Goal: Information Seeking & Learning: Learn about a topic

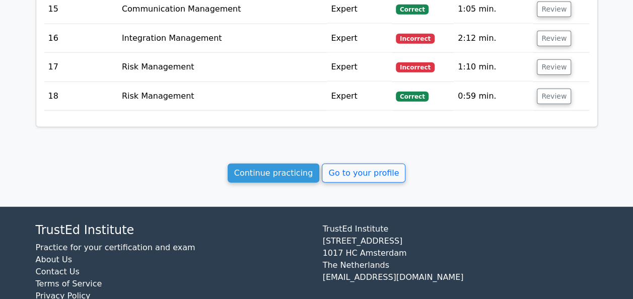
scroll to position [1215, 0]
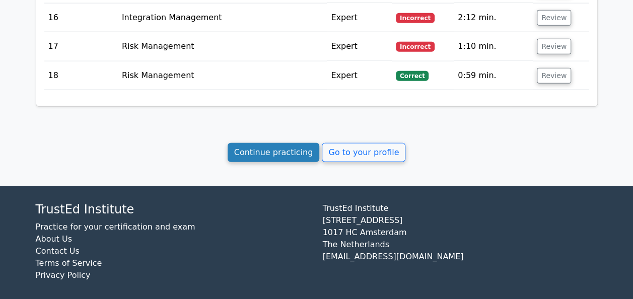
click at [291, 148] on link "Continue practicing" at bounding box center [273, 152] width 92 height 19
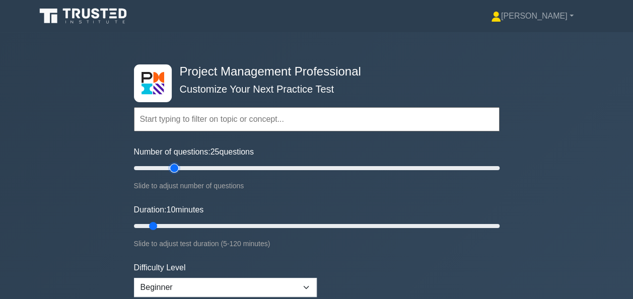
click at [171, 164] on input "Number of questions: 25 questions" at bounding box center [316, 168] width 365 height 12
click at [204, 164] on input "Number of questions: 40 questions" at bounding box center [316, 168] width 365 height 12
click at [232, 165] on input "Number of questions: 55 questions" at bounding box center [316, 168] width 365 height 12
type input "50"
click at [217, 165] on input "Number of questions: 50 questions" at bounding box center [316, 168] width 365 height 12
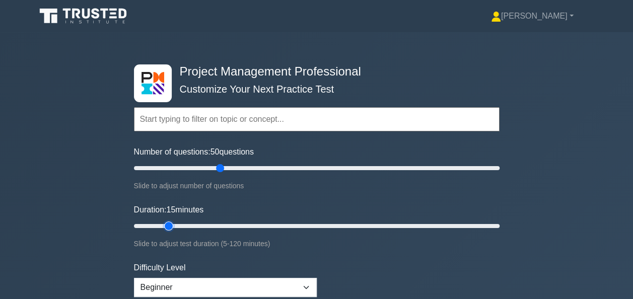
click at [176, 226] on input "Duration: 15 minutes" at bounding box center [316, 226] width 365 height 12
click at [197, 222] on input "Duration: 25 minutes" at bounding box center [316, 226] width 365 height 12
click at [218, 220] on input "Duration: 30 minutes" at bounding box center [316, 226] width 365 height 12
click at [250, 224] on input "Duration: 40 minutes" at bounding box center [316, 226] width 365 height 12
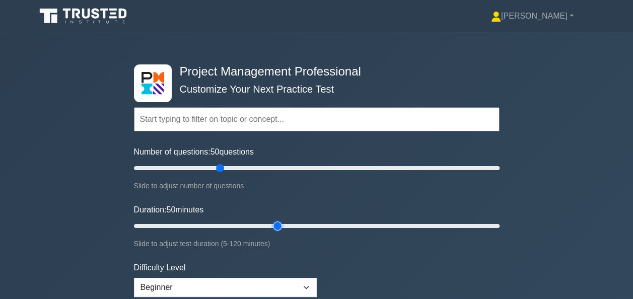
click at [273, 224] on input "Duration: 50 minutes" at bounding box center [316, 226] width 365 height 12
type input "55"
click at [291, 223] on input "Duration: 55 minutes" at bounding box center [316, 226] width 365 height 12
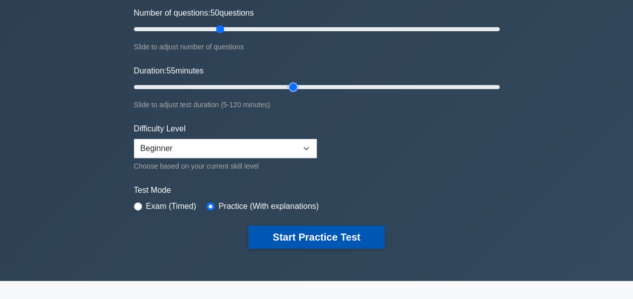
scroll to position [139, 0]
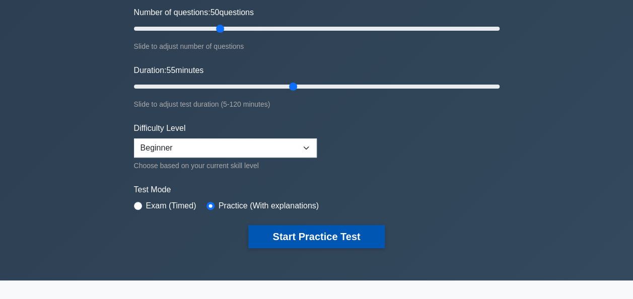
click at [318, 239] on button "Start Practice Test" at bounding box center [316, 236] width 136 height 23
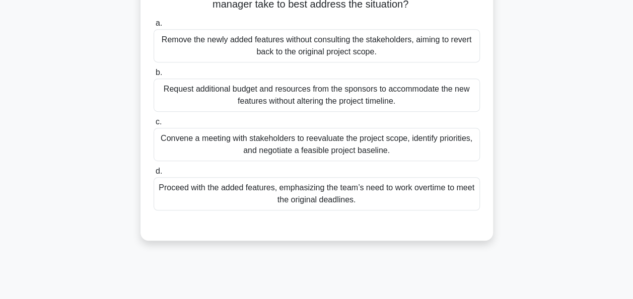
scroll to position [226, 0]
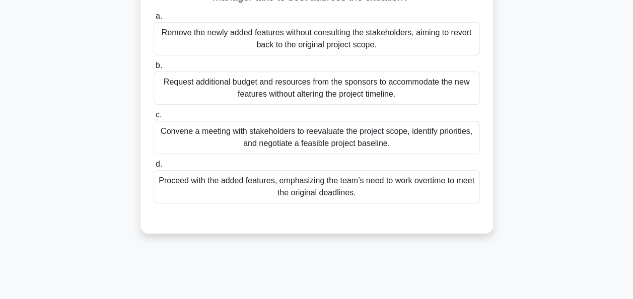
click at [383, 145] on div "Convene a meeting with stakeholders to reevaluate the project scope, identify p…" at bounding box center [316, 137] width 326 height 33
click at [153, 118] on input "c. Convene a meeting with stakeholders to reevaluate the project scope, identif…" at bounding box center [153, 115] width 0 height 7
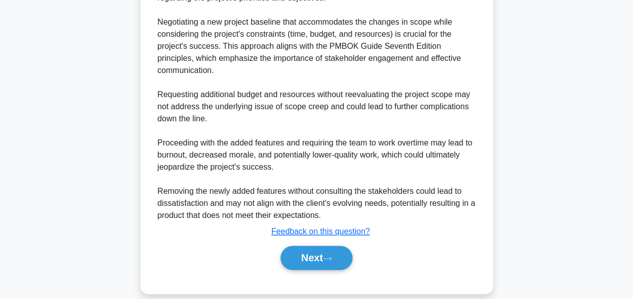
scroll to position [550, 0]
click at [304, 269] on button "Next" at bounding box center [316, 257] width 72 height 24
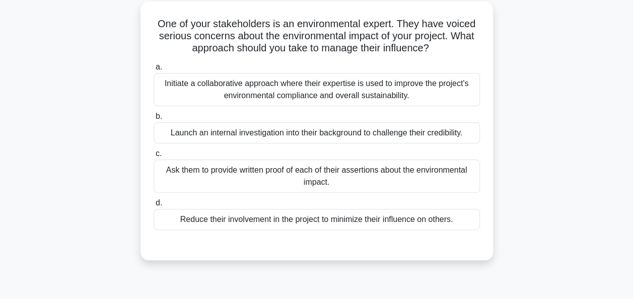
scroll to position [57, 0]
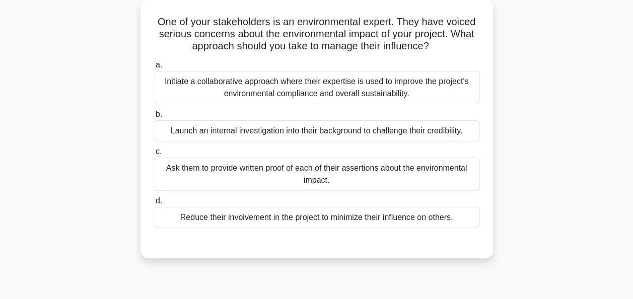
click at [332, 85] on div "Initiate a collaborative approach where their expertise is used to improve the …" at bounding box center [316, 87] width 326 height 33
click at [153, 68] on input "a. Initiate a collaborative approach where their expertise is used to improve t…" at bounding box center [153, 65] width 0 height 7
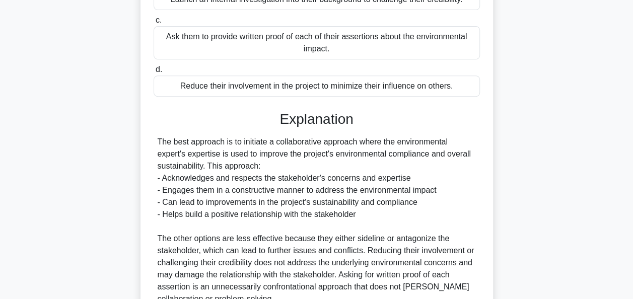
scroll to position [284, 0]
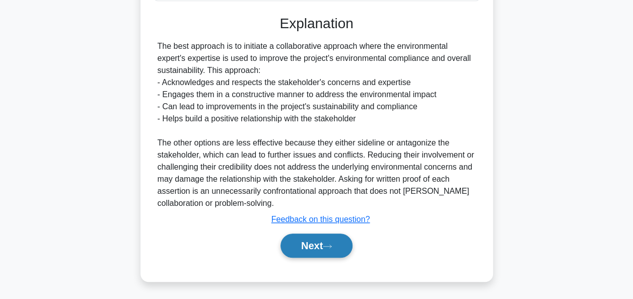
click at [305, 253] on button "Next" at bounding box center [316, 246] width 72 height 24
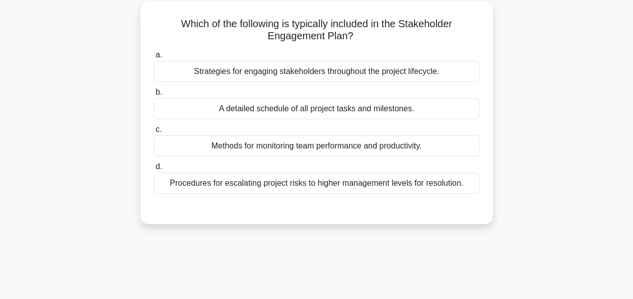
scroll to position [60, 0]
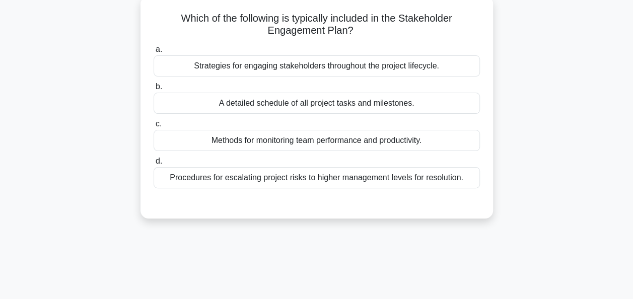
click at [328, 69] on div "Strategies for engaging stakeholders throughout the project lifecycle." at bounding box center [316, 65] width 326 height 21
click at [153, 53] on input "a. Strategies for engaging stakeholders throughout the project lifecycle." at bounding box center [153, 49] width 0 height 7
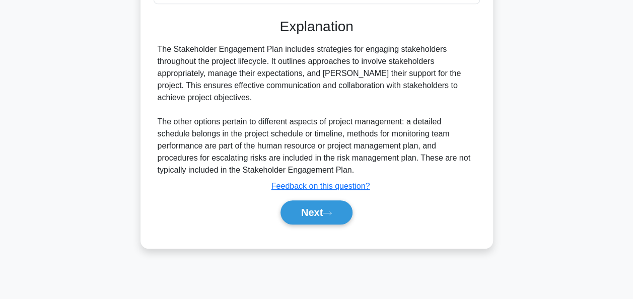
scroll to position [245, 0]
click at [303, 214] on button "Next" at bounding box center [316, 212] width 72 height 24
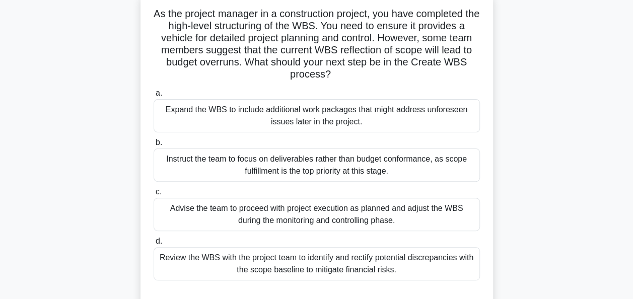
scroll to position [67, 0]
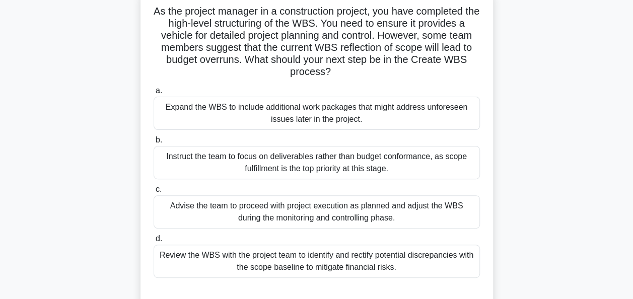
click at [311, 257] on div "Review the WBS with the project team to identify and rectify potential discrepa…" at bounding box center [316, 261] width 326 height 33
click at [153, 242] on input "d. Review the WBS with the project team to identify and rectify potential discr…" at bounding box center [153, 239] width 0 height 7
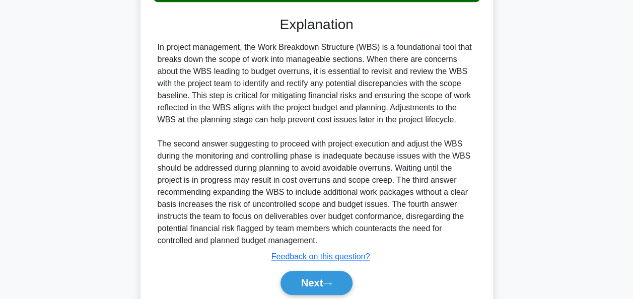
scroll to position [380, 0]
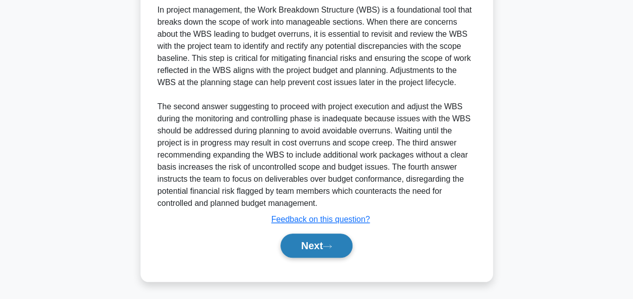
click at [308, 245] on button "Next" at bounding box center [316, 246] width 72 height 24
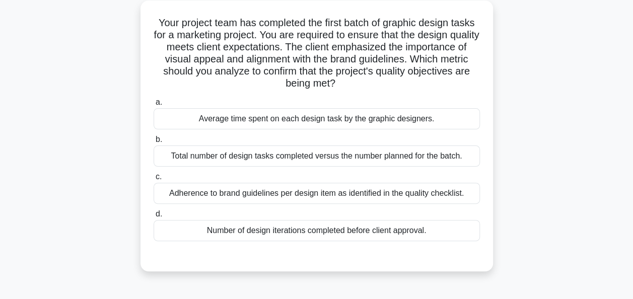
scroll to position [62, 0]
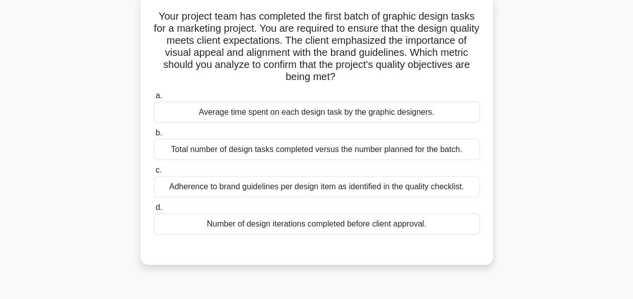
click at [311, 187] on div "Adherence to brand guidelines per design item as identified in the quality chec…" at bounding box center [316, 186] width 326 height 21
click at [153, 174] on input "c. Adherence to brand guidelines per design item as identified in the quality c…" at bounding box center [153, 170] width 0 height 7
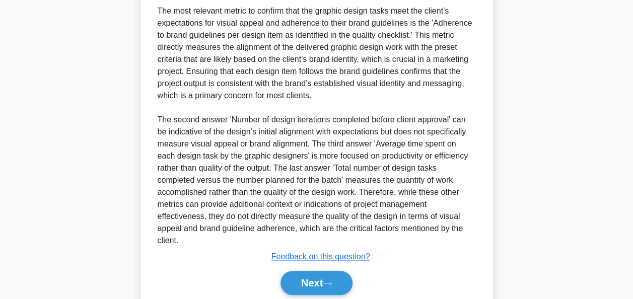
scroll to position [356, 0]
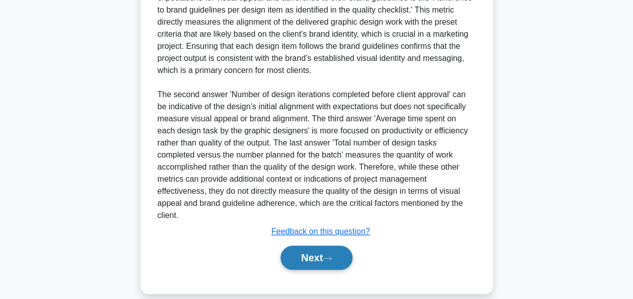
click at [301, 246] on button "Next" at bounding box center [316, 258] width 72 height 24
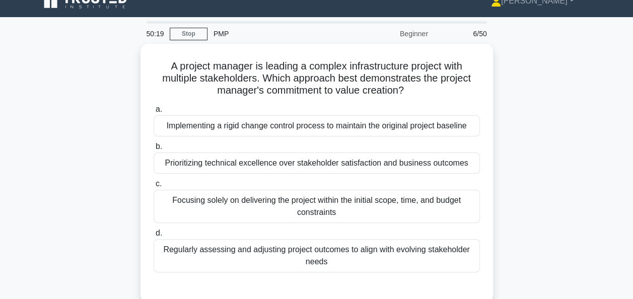
scroll to position [0, 0]
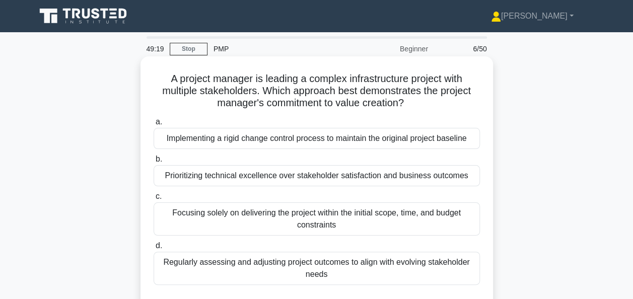
click at [271, 266] on div "Regularly assessing and adjusting project outcomes to align with evolving stake…" at bounding box center [316, 268] width 326 height 33
click at [153, 249] on input "d. Regularly assessing and adjusting project outcomes to align with evolving st…" at bounding box center [153, 246] width 0 height 7
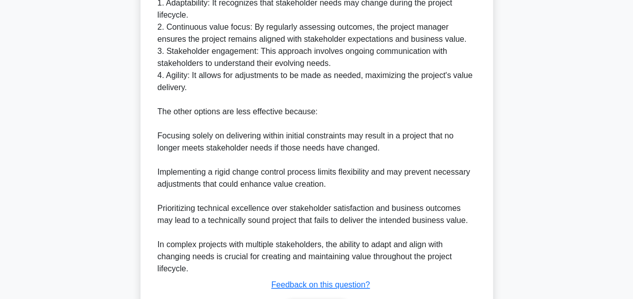
scroll to position [441, 0]
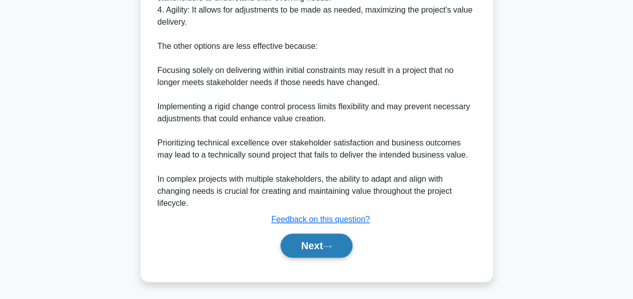
click at [311, 244] on button "Next" at bounding box center [316, 246] width 72 height 24
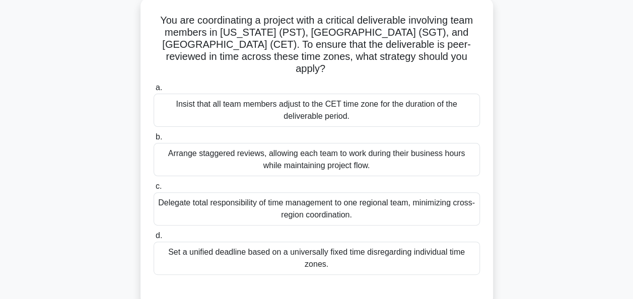
scroll to position [60, 0]
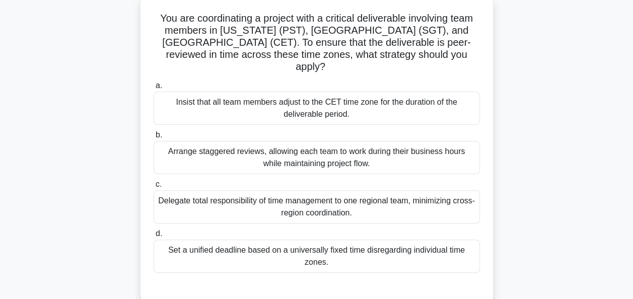
click at [354, 141] on div "Arrange staggered reviews, allowing each team to work during their business hou…" at bounding box center [316, 157] width 326 height 33
click at [153, 138] on input "b. Arrange staggered reviews, allowing each team to work during their business …" at bounding box center [153, 135] width 0 height 7
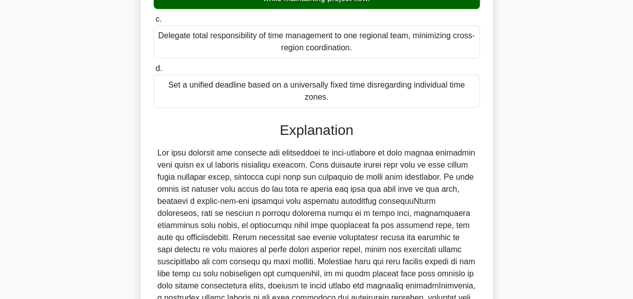
scroll to position [332, 0]
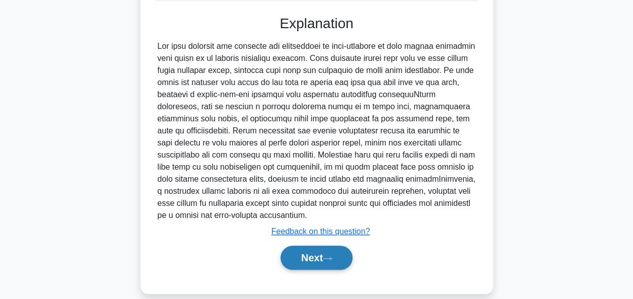
click at [312, 246] on button "Next" at bounding box center [316, 258] width 72 height 24
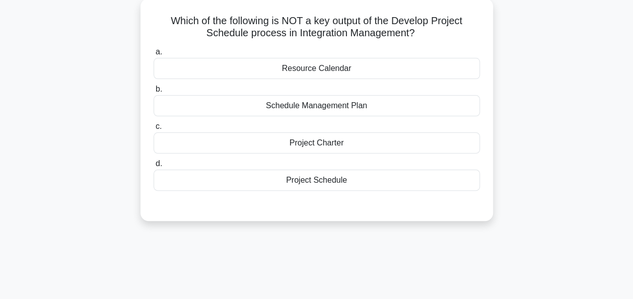
scroll to position [60, 0]
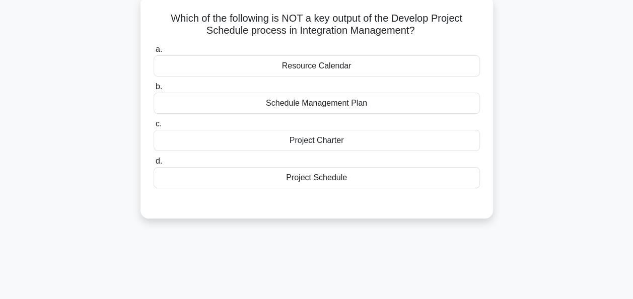
click at [317, 137] on div "Project Charter" at bounding box center [316, 140] width 326 height 21
click at [153, 127] on input "c. Project Charter" at bounding box center [153, 124] width 0 height 7
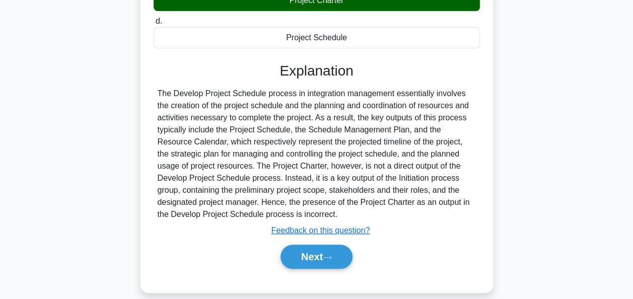
scroll to position [245, 0]
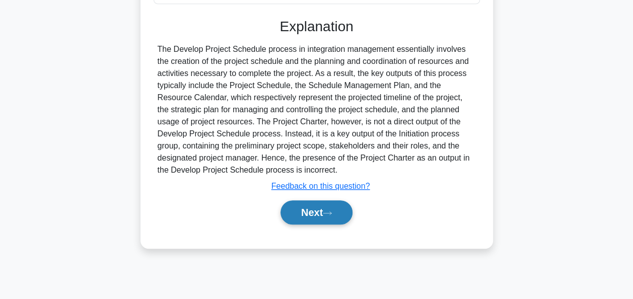
click at [307, 214] on button "Next" at bounding box center [316, 212] width 72 height 24
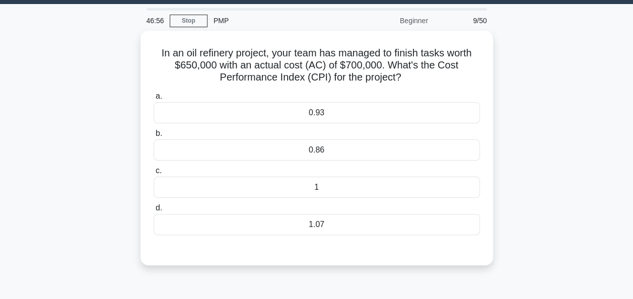
scroll to position [26, 0]
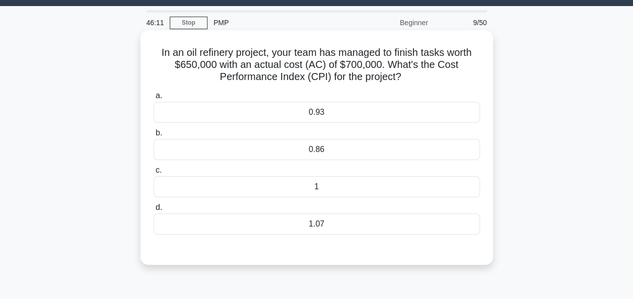
click at [331, 117] on div "0.93" at bounding box center [316, 112] width 326 height 21
click at [153, 99] on input "a. 0.93" at bounding box center [153, 96] width 0 height 7
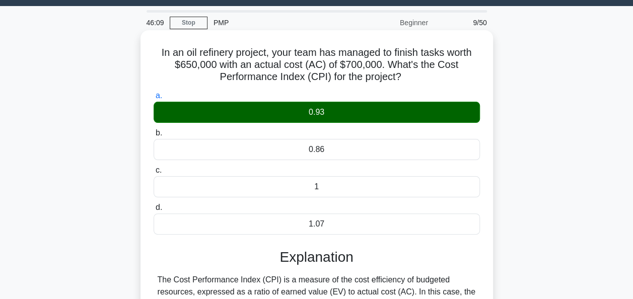
scroll to position [245, 0]
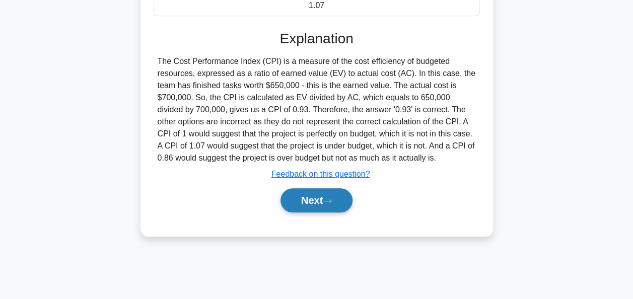
click at [316, 200] on button "Next" at bounding box center [316, 200] width 72 height 24
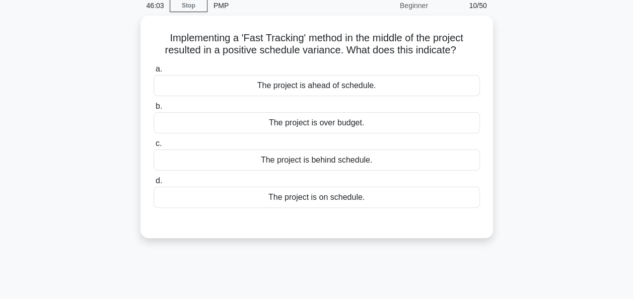
scroll to position [43, 0]
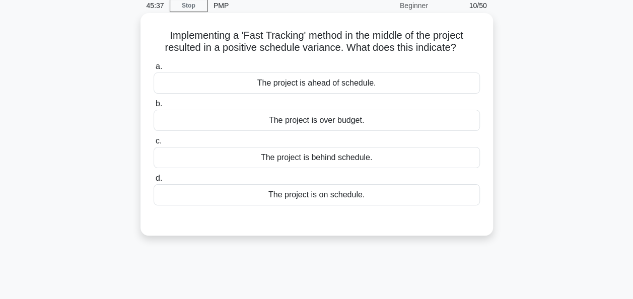
click at [325, 194] on div "The project is on schedule." at bounding box center [316, 194] width 326 height 21
click at [153, 182] on input "d. The project is on schedule." at bounding box center [153, 178] width 0 height 7
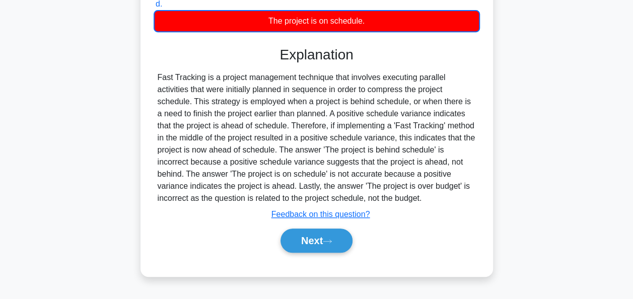
scroll to position [218, 0]
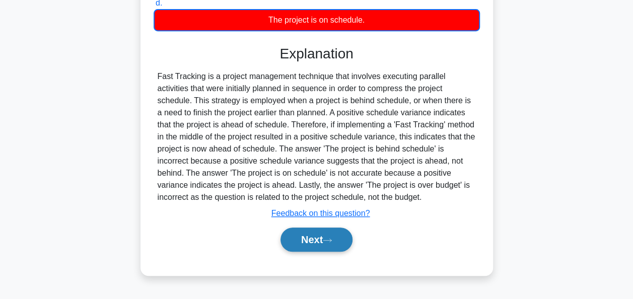
click at [314, 241] on button "Next" at bounding box center [316, 239] width 72 height 24
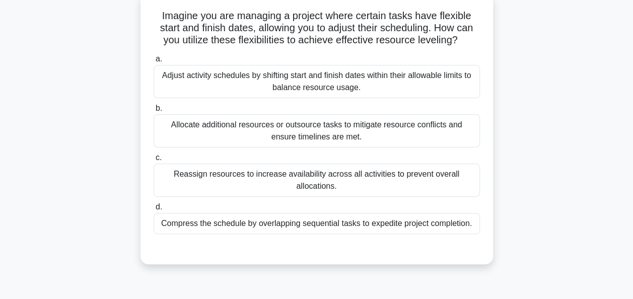
scroll to position [63, 0]
click at [328, 82] on div "Adjust activity schedules by shifting start and finish dates within their allow…" at bounding box center [316, 80] width 326 height 33
click at [153, 62] on input "a. Adjust activity schedules by shifting start and finish dates within their al…" at bounding box center [153, 58] width 0 height 7
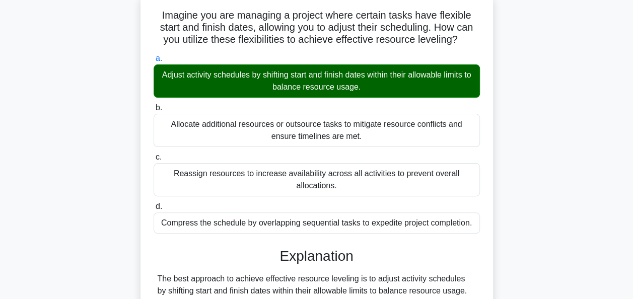
scroll to position [245, 0]
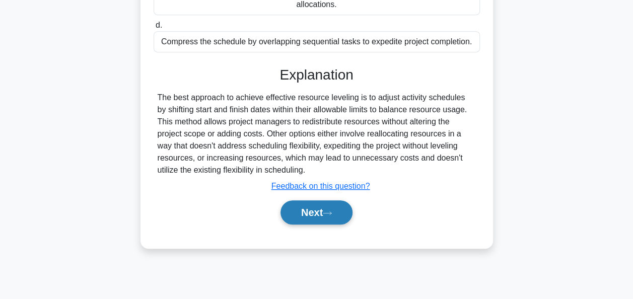
click at [314, 205] on button "Next" at bounding box center [316, 212] width 72 height 24
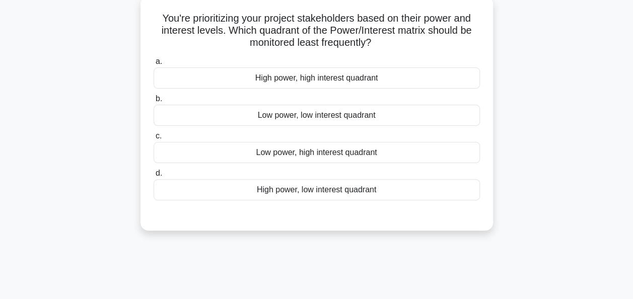
scroll to position [60, 0]
drag, startPoint x: 225, startPoint y: 31, endPoint x: 376, endPoint y: 44, distance: 151.1
click at [376, 44] on h5 "You're prioritizing your project stakeholders based on their power and interest…" at bounding box center [316, 31] width 328 height 37
copy h5 "Which quadrant of the Power/Interest matrix should be monitored least frequentl…"
click at [278, 124] on div "Low power, low interest quadrant" at bounding box center [316, 115] width 326 height 21
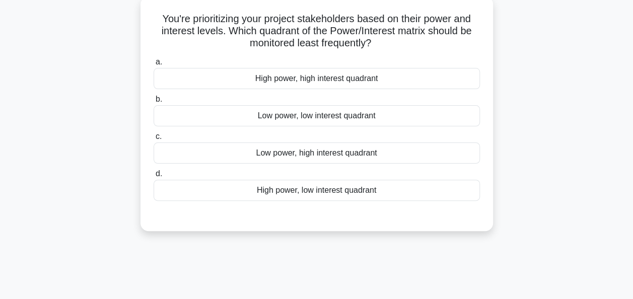
click at [153, 103] on input "b. Low power, low interest quadrant" at bounding box center [153, 99] width 0 height 7
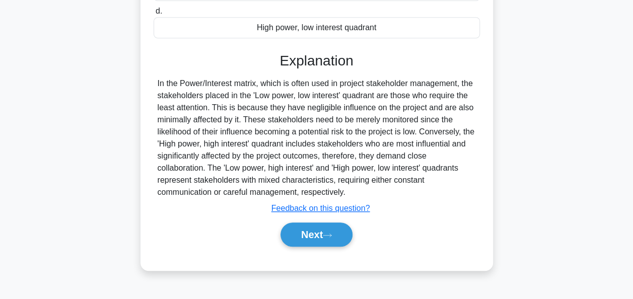
scroll to position [245, 0]
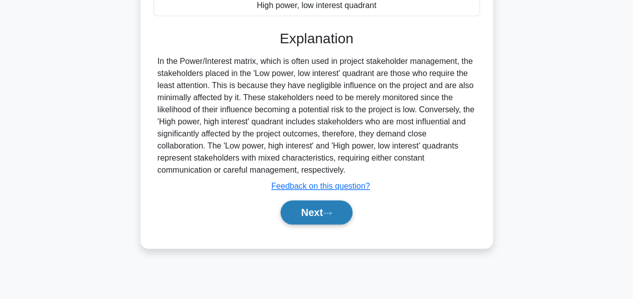
click at [309, 213] on button "Next" at bounding box center [316, 212] width 72 height 24
click at [311, 213] on button "Next" at bounding box center [316, 212] width 72 height 24
click at [320, 213] on button "Next" at bounding box center [316, 212] width 72 height 24
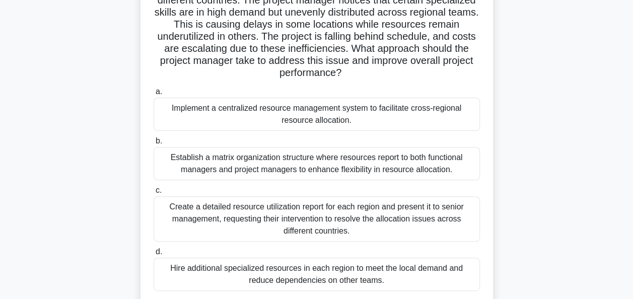
scroll to position [90, 0]
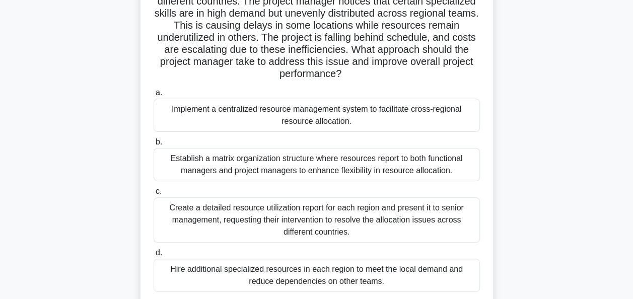
click at [339, 116] on div "Implement a centralized resource management system to facilitate cross-regional…" at bounding box center [316, 115] width 326 height 33
click at [153, 96] on input "a. Implement a centralized resource management system to facilitate cross-regio…" at bounding box center [153, 93] width 0 height 7
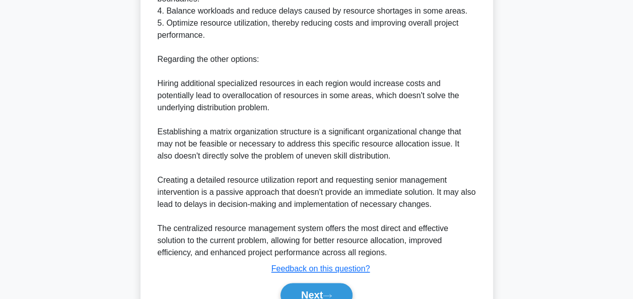
scroll to position [586, 0]
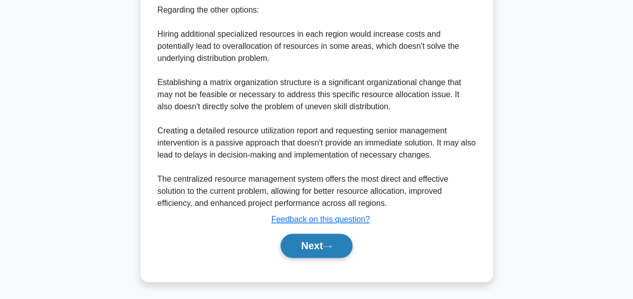
click at [316, 246] on button "Next" at bounding box center [316, 246] width 72 height 24
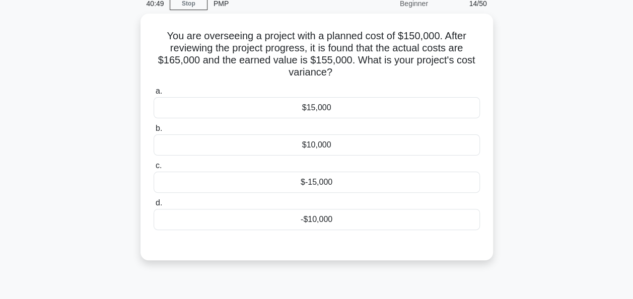
scroll to position [44, 0]
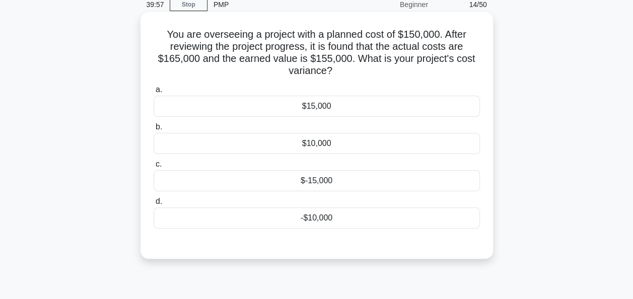
click at [306, 224] on div "-$10,000" at bounding box center [316, 217] width 326 height 21
click at [153, 205] on input "d. -$10,000" at bounding box center [153, 201] width 0 height 7
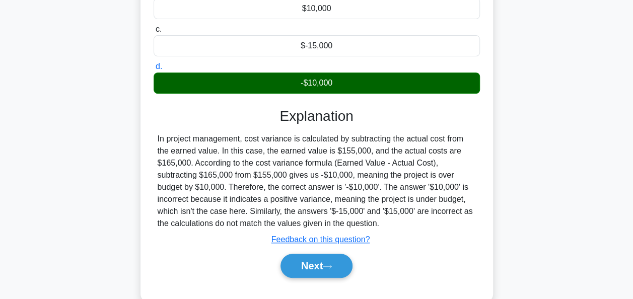
scroll to position [245, 0]
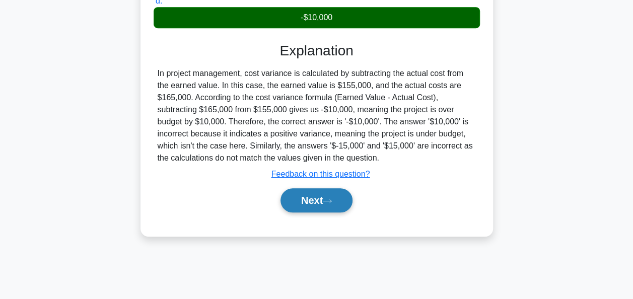
click at [315, 199] on button "Next" at bounding box center [316, 200] width 72 height 24
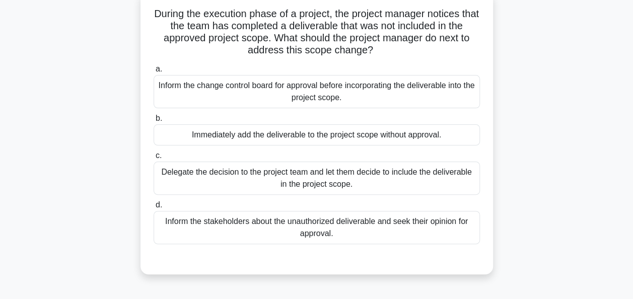
scroll to position [68, 0]
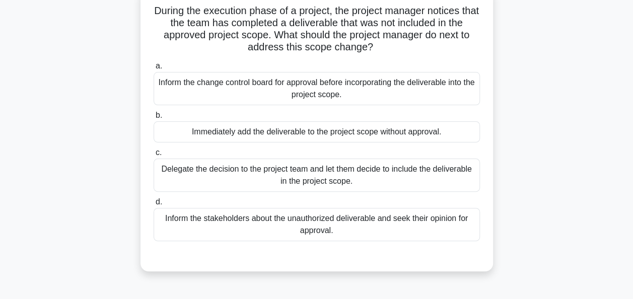
click at [354, 97] on div "Inform the change control board for approval before incorporating the deliverab…" at bounding box center [316, 88] width 326 height 33
click at [153, 69] on input "a. Inform the change control board for approval before incorporating the delive…" at bounding box center [153, 66] width 0 height 7
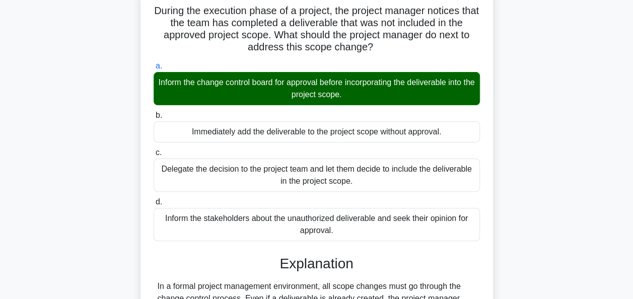
scroll to position [245, 0]
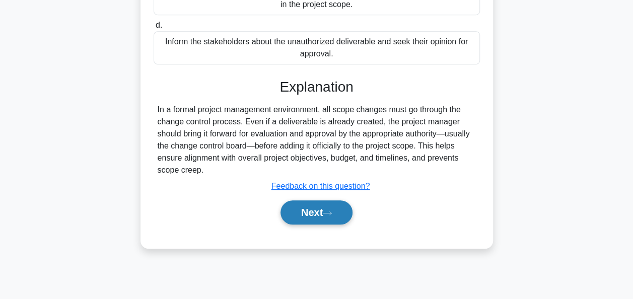
click at [318, 209] on button "Next" at bounding box center [316, 212] width 72 height 24
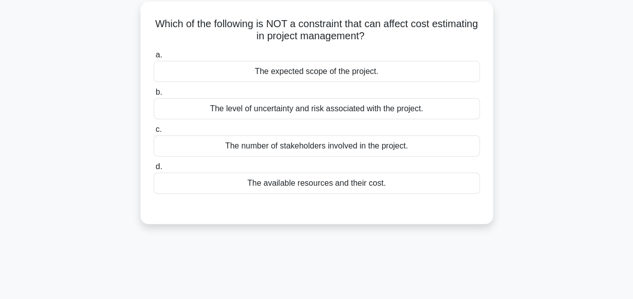
scroll to position [56, 0]
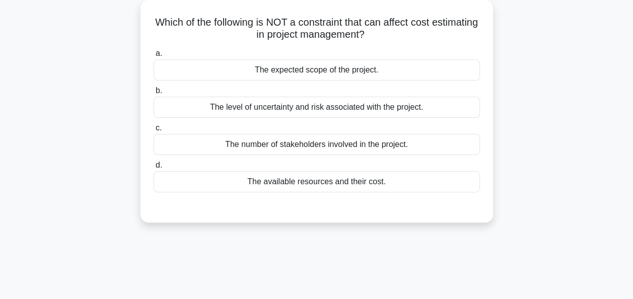
click at [327, 142] on div "The number of stakeholders involved in the project." at bounding box center [316, 144] width 326 height 21
click at [153, 131] on input "c. The number of stakeholders involved in the project." at bounding box center [153, 128] width 0 height 7
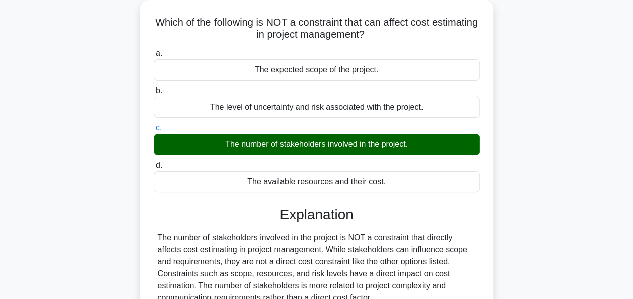
scroll to position [245, 0]
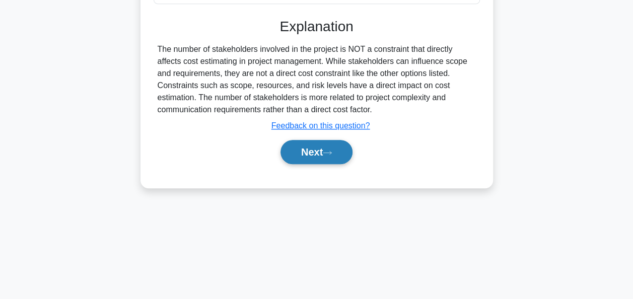
click at [310, 158] on button "Next" at bounding box center [316, 152] width 72 height 24
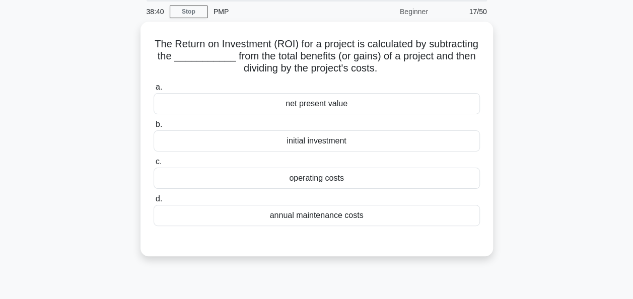
scroll to position [37, 0]
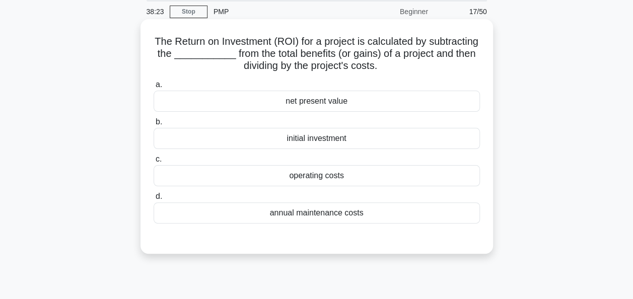
click at [328, 139] on div "initial investment" at bounding box center [316, 138] width 326 height 21
click at [153, 125] on input "b. initial investment" at bounding box center [153, 122] width 0 height 7
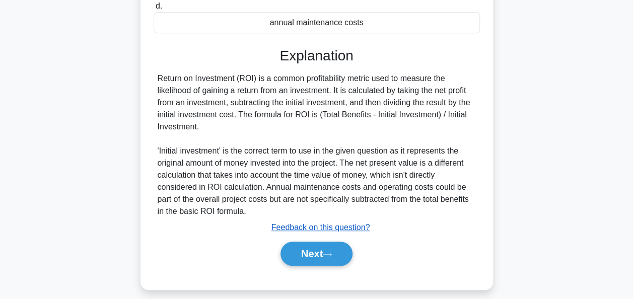
scroll to position [227, 0]
click at [314, 254] on button "Next" at bounding box center [316, 254] width 72 height 24
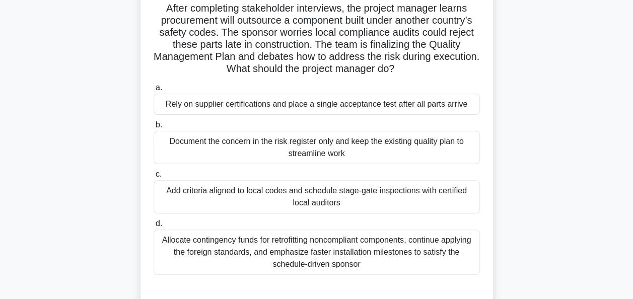
scroll to position [68, 0]
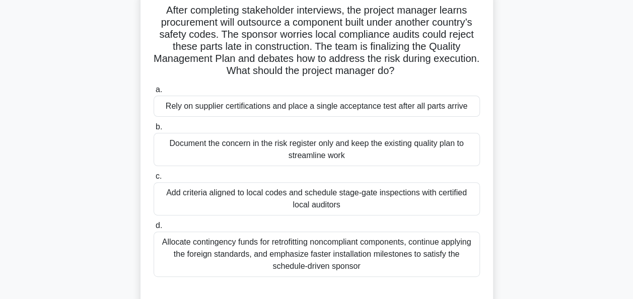
click at [406, 197] on div "Add criteria aligned to local codes and schedule stage-gate inspections with ce…" at bounding box center [316, 198] width 326 height 33
click at [153, 180] on input "c. Add criteria aligned to local codes and schedule stage-gate inspections with…" at bounding box center [153, 176] width 0 height 7
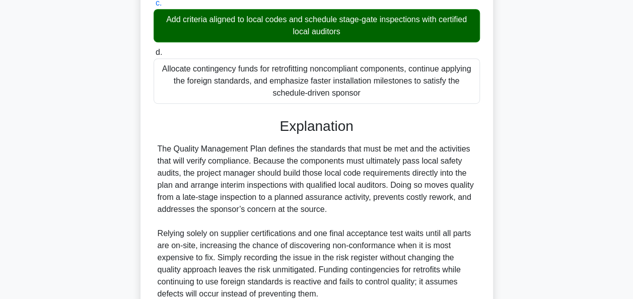
scroll to position [332, 0]
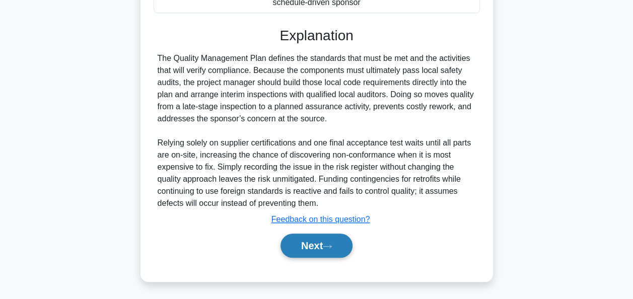
click at [328, 249] on button "Next" at bounding box center [316, 246] width 72 height 24
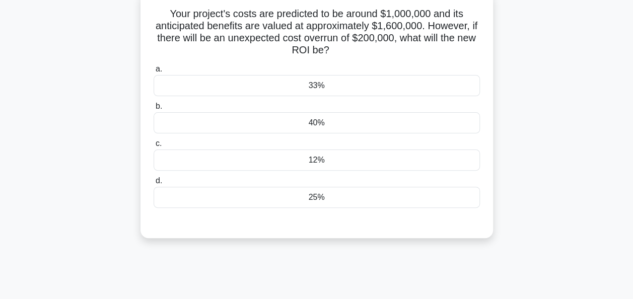
scroll to position [68, 0]
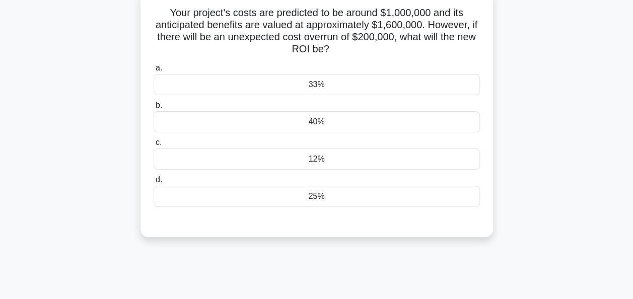
click at [371, 262] on div "34:33 Stop PMP Beginner 19/50 Your project's costs are predicted to be around $…" at bounding box center [317, 219] width 574 height 503
click at [371, 262] on div "34:15 Stop PMP Beginner 19/50 Your project's costs are predicted to be around $…" at bounding box center [317, 219] width 574 height 503
click at [392, 264] on div "33:35 Stop PMP Beginner 19/50 Your project's costs are predicted to be around $…" at bounding box center [317, 219] width 574 height 503
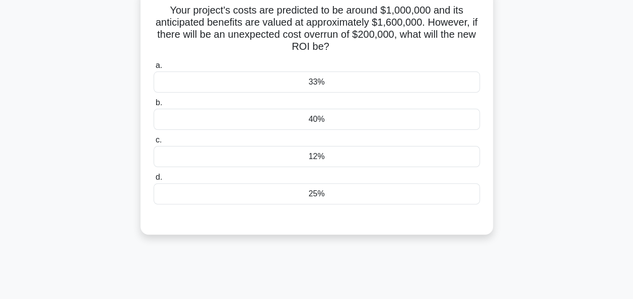
click at [368, 195] on div "25%" at bounding box center [316, 193] width 326 height 21
click at [153, 181] on input "d. 25%" at bounding box center [153, 177] width 0 height 7
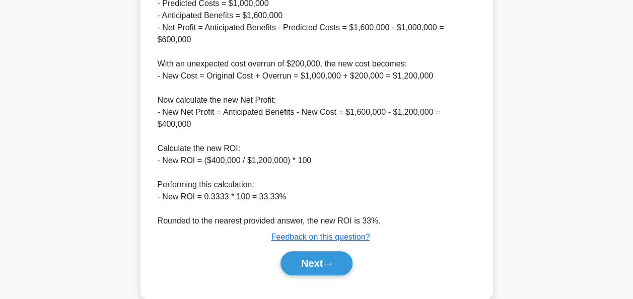
scroll to position [381, 0]
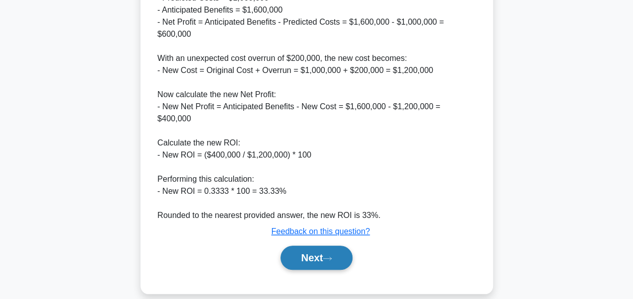
click at [306, 246] on button "Next" at bounding box center [316, 258] width 72 height 24
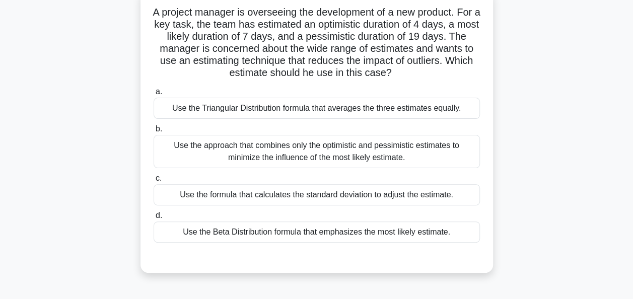
scroll to position [64, 0]
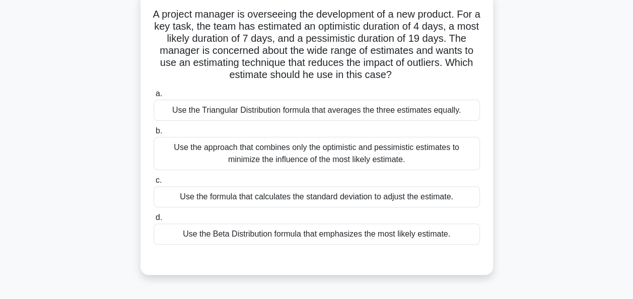
click at [318, 199] on div "Use the formula that calculates the standard deviation to adjust the estimate." at bounding box center [316, 196] width 326 height 21
click at [153, 184] on input "c. Use the formula that calculates the standard deviation to adjust the estimat…" at bounding box center [153, 180] width 0 height 7
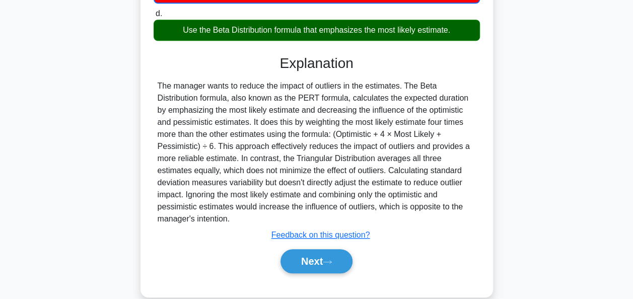
scroll to position [273, 0]
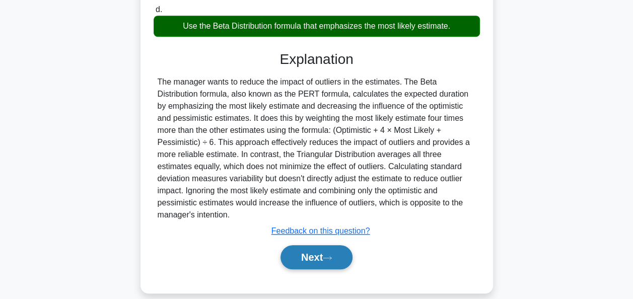
click at [305, 245] on button "Next" at bounding box center [316, 257] width 72 height 24
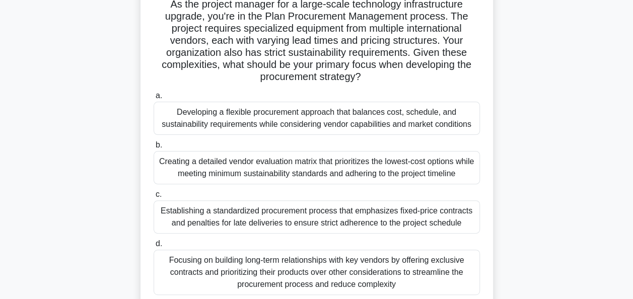
scroll to position [75, 0]
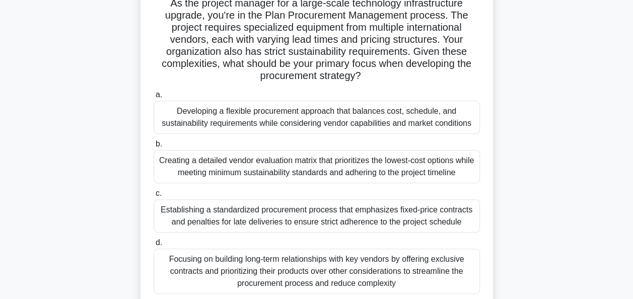
click at [313, 121] on div "Developing a flexible procurement approach that balances cost, schedule, and su…" at bounding box center [316, 117] width 326 height 33
click at [153, 98] on input "a. Developing a flexible procurement approach that balances cost, schedule, and…" at bounding box center [153, 95] width 0 height 7
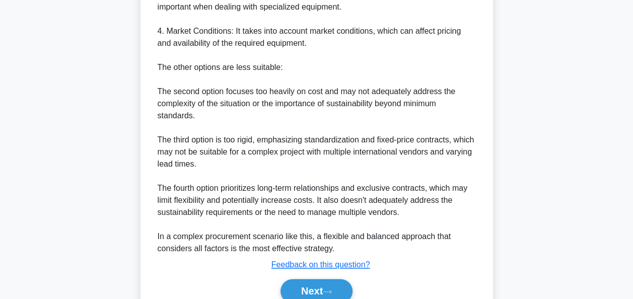
scroll to position [634, 0]
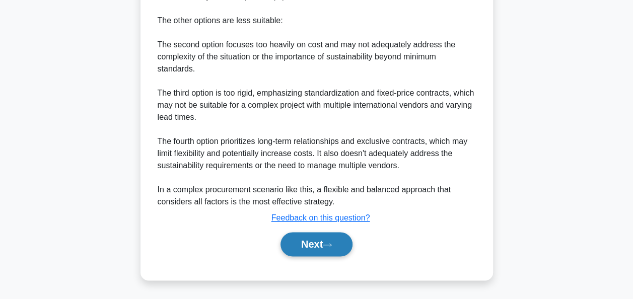
click at [320, 244] on button "Next" at bounding box center [316, 244] width 72 height 24
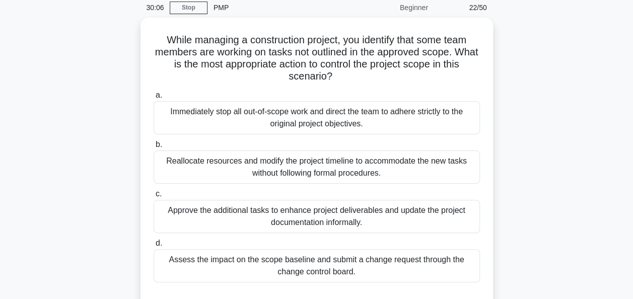
scroll to position [42, 0]
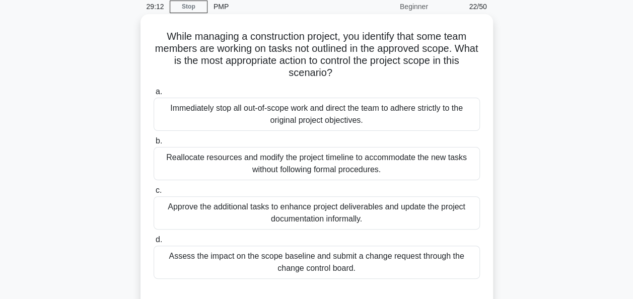
click at [277, 264] on div "Assess the impact on the scope baseline and submit a change request through the…" at bounding box center [316, 262] width 326 height 33
click at [153, 243] on input "d. Assess the impact on the scope baseline and submit a change request through …" at bounding box center [153, 240] width 0 height 7
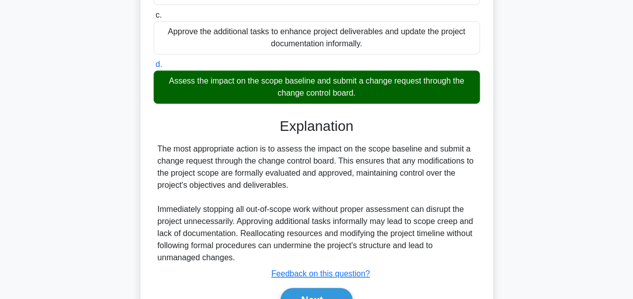
scroll to position [272, 0]
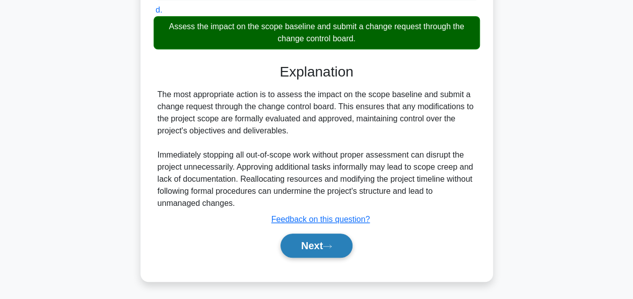
click at [308, 241] on button "Next" at bounding box center [316, 246] width 72 height 24
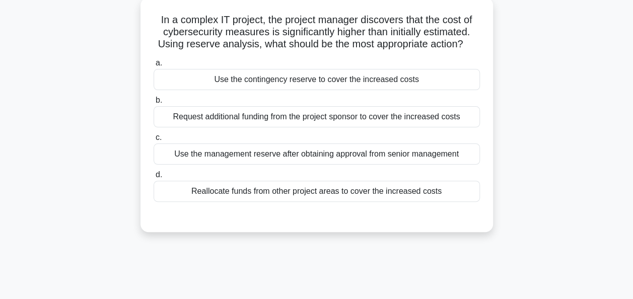
scroll to position [59, 0]
click at [313, 82] on div "Use the contingency reserve to cover the increased costs" at bounding box center [316, 78] width 326 height 21
click at [153, 66] on input "a. Use the contingency reserve to cover the increased costs" at bounding box center [153, 62] width 0 height 7
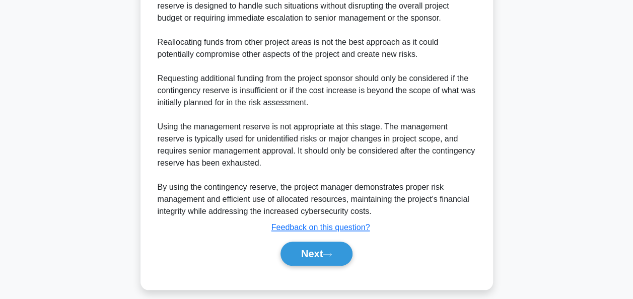
scroll to position [380, 0]
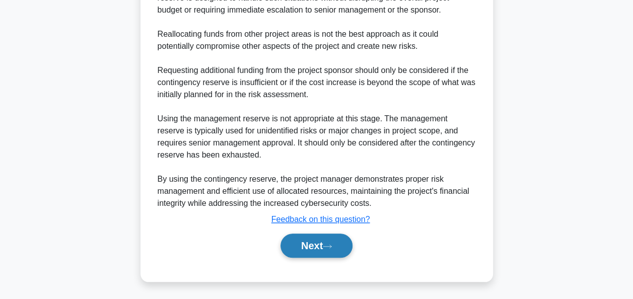
click at [307, 252] on button "Next" at bounding box center [316, 246] width 72 height 24
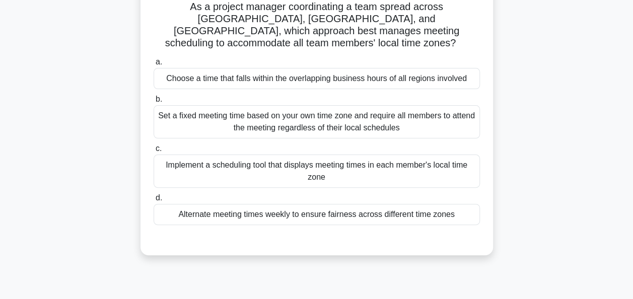
scroll to position [73, 0]
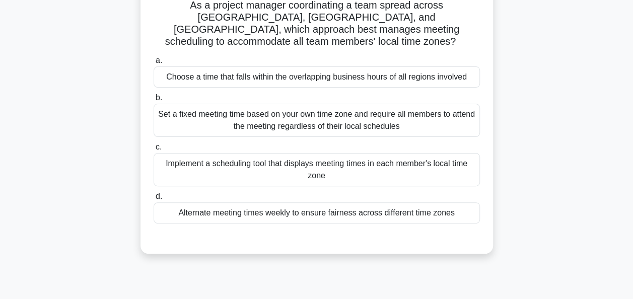
click at [331, 70] on div "Choose a time that falls within the overlapping business hours of all regions i…" at bounding box center [316, 76] width 326 height 21
click at [153, 64] on input "a. Choose a time that falls within the overlapping business hours of all region…" at bounding box center [153, 60] width 0 height 7
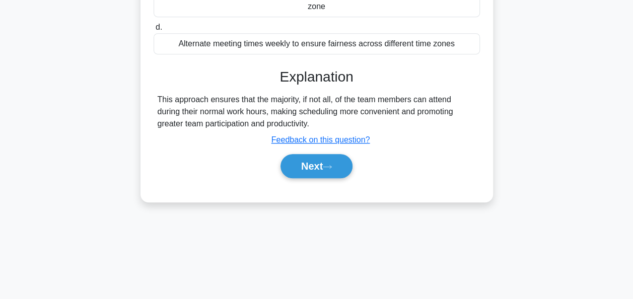
scroll to position [245, 0]
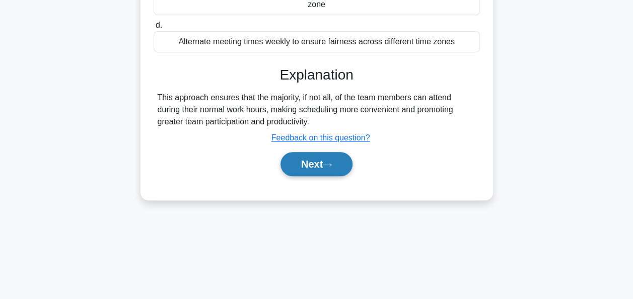
click at [323, 153] on button "Next" at bounding box center [316, 164] width 72 height 24
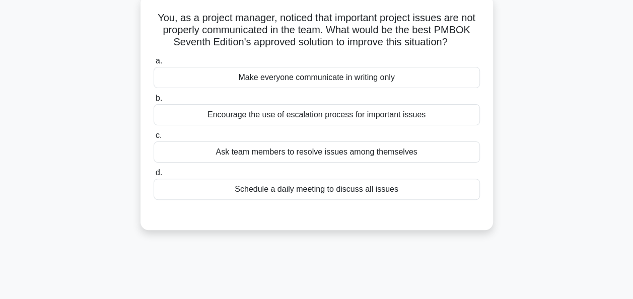
scroll to position [63, 0]
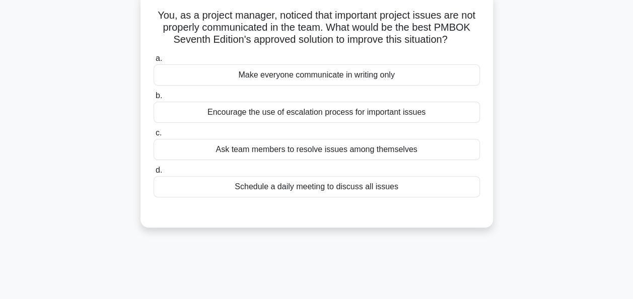
click at [319, 115] on div "Encourage the use of escalation process for important issues" at bounding box center [316, 112] width 326 height 21
click at [153, 99] on input "b. Encourage the use of escalation process for important issues" at bounding box center [153, 96] width 0 height 7
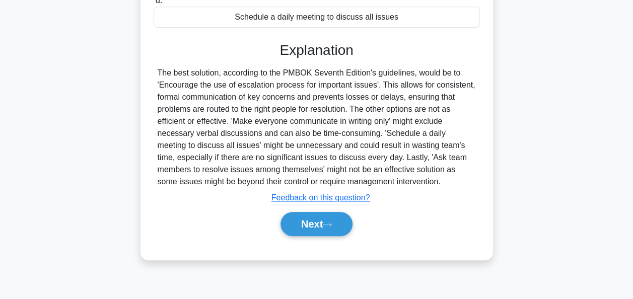
scroll to position [245, 0]
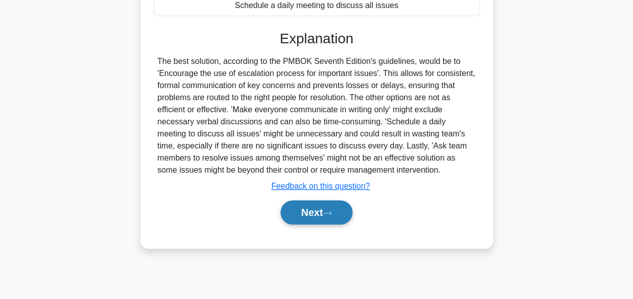
click at [307, 215] on button "Next" at bounding box center [316, 212] width 72 height 24
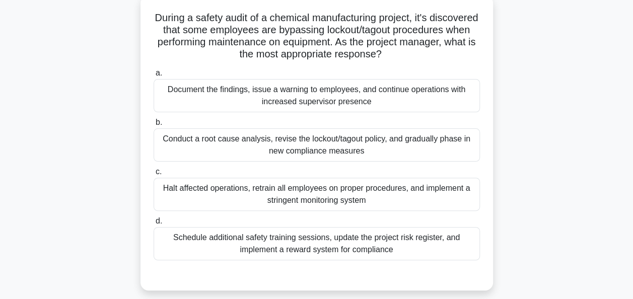
scroll to position [60, 0]
click at [320, 149] on div "Conduct a root cause analysis, revise the lockout/tagout policy, and gradually …" at bounding box center [316, 145] width 326 height 33
click at [153, 126] on input "b. Conduct a root cause analysis, revise the lockout/tagout policy, and gradual…" at bounding box center [153, 123] width 0 height 7
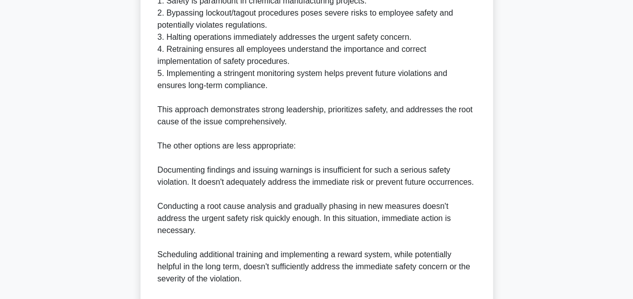
scroll to position [527, 0]
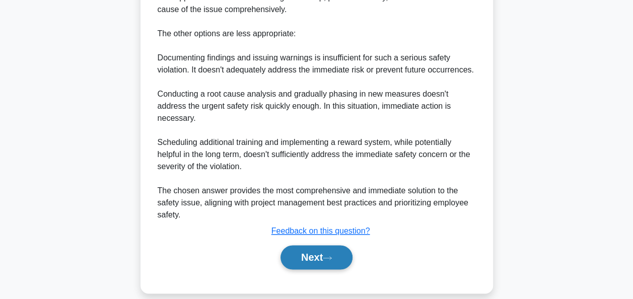
click at [316, 247] on button "Next" at bounding box center [316, 257] width 72 height 24
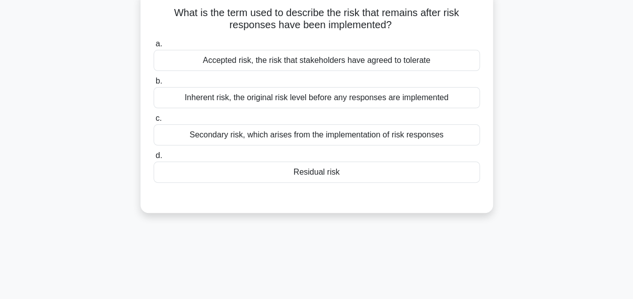
scroll to position [69, 0]
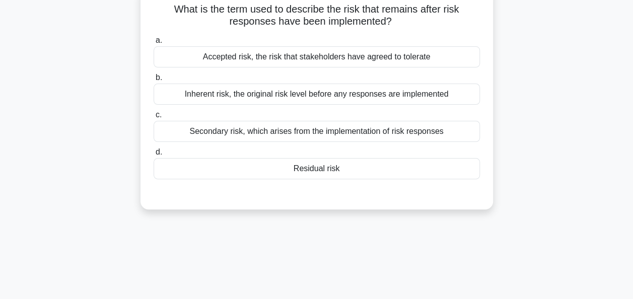
click at [347, 61] on div "Accepted risk, the risk that stakeholders have agreed to tolerate" at bounding box center [316, 56] width 326 height 21
click at [153, 44] on input "a. Accepted risk, the risk that stakeholders have agreed to tolerate" at bounding box center [153, 40] width 0 height 7
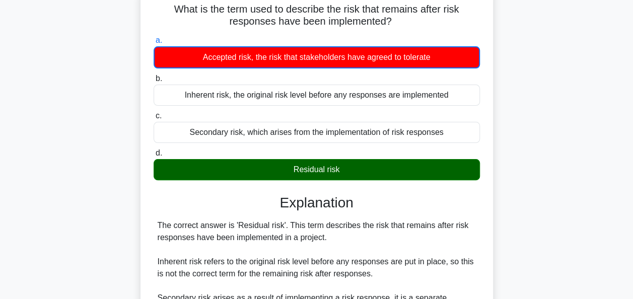
scroll to position [261, 0]
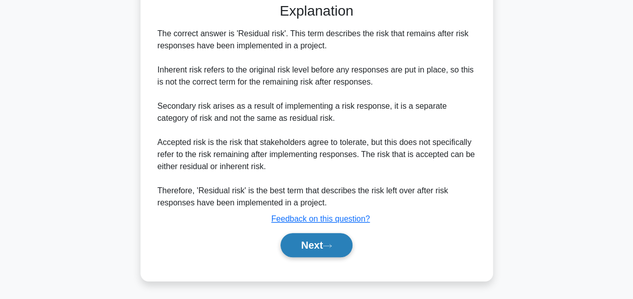
click at [320, 246] on button "Next" at bounding box center [316, 245] width 72 height 24
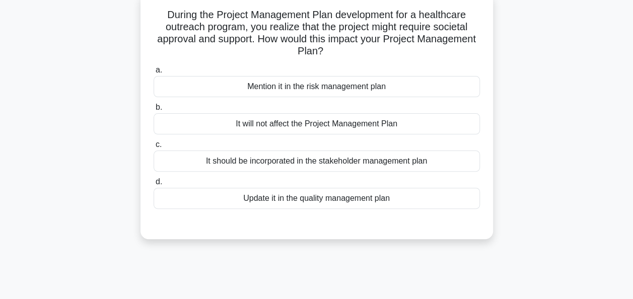
scroll to position [67, 0]
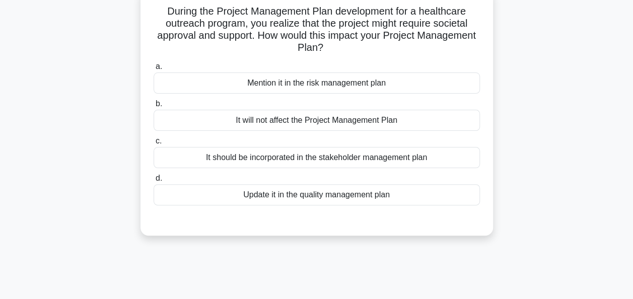
click at [332, 158] on div "It should be incorporated in the stakeholder management plan" at bounding box center [316, 157] width 326 height 21
click at [153, 144] on input "c. It should be incorporated in the stakeholder management plan" at bounding box center [153, 141] width 0 height 7
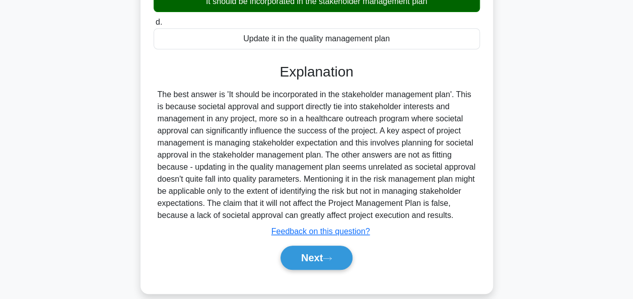
scroll to position [245, 0]
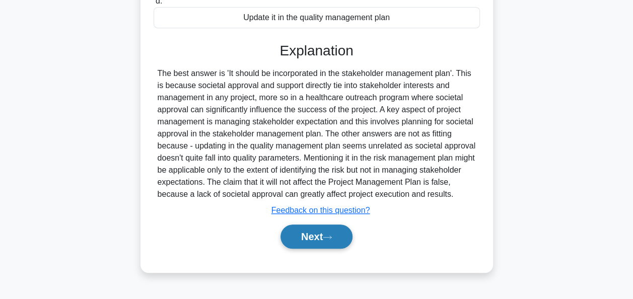
click at [309, 228] on button "Next" at bounding box center [316, 236] width 72 height 24
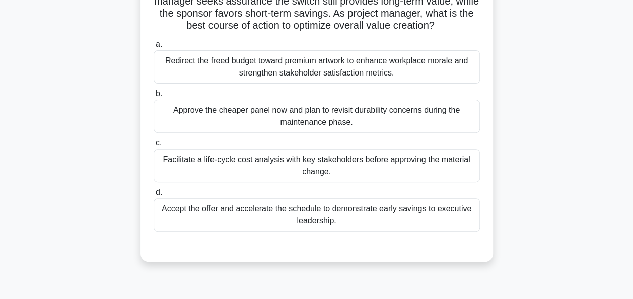
scroll to position [116, 0]
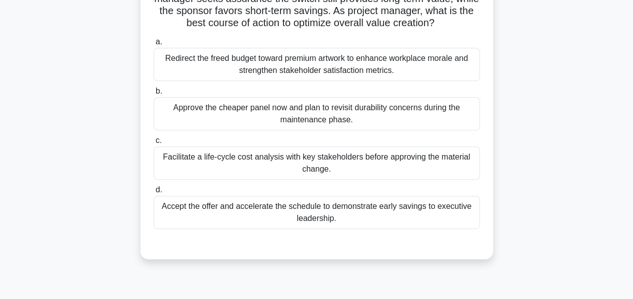
click at [375, 162] on div "Facilitate a life-cycle cost analysis with key stakeholders before approving th…" at bounding box center [316, 162] width 326 height 33
click at [153, 144] on input "c. Facilitate a life-cycle cost analysis with key stakeholders before approving…" at bounding box center [153, 140] width 0 height 7
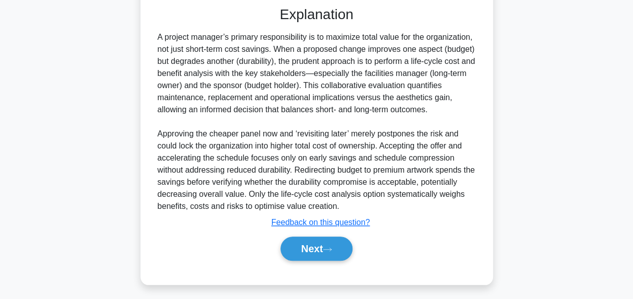
scroll to position [356, 0]
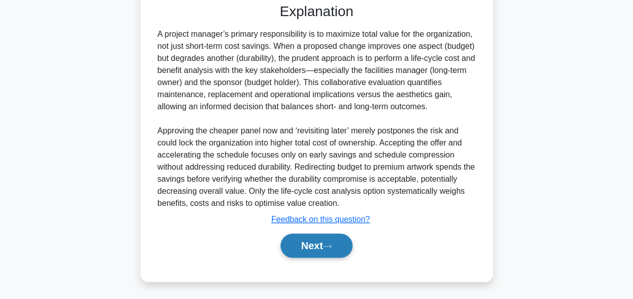
click at [317, 247] on button "Next" at bounding box center [316, 246] width 72 height 24
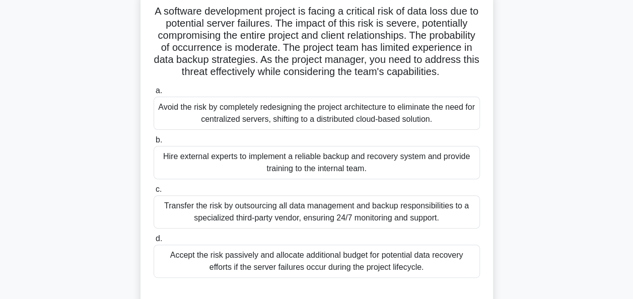
scroll to position [68, 0]
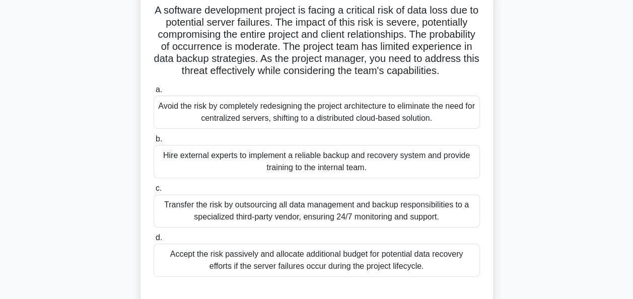
click at [320, 221] on div "Transfer the risk by outsourcing all data management and backup responsibilitie…" at bounding box center [316, 210] width 326 height 33
click at [153, 192] on input "c. Transfer the risk by outsourcing all data management and backup responsibili…" at bounding box center [153, 188] width 0 height 7
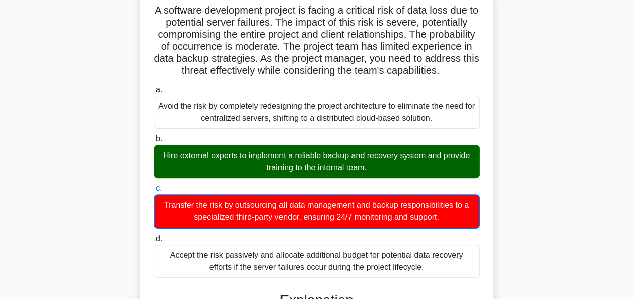
scroll to position [245, 0]
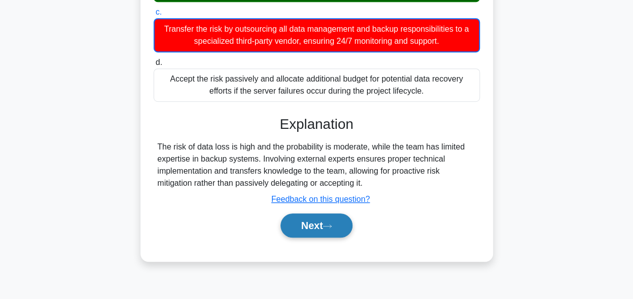
click at [306, 238] on button "Next" at bounding box center [316, 225] width 72 height 24
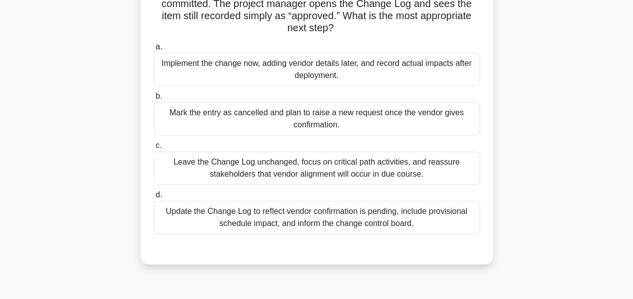
scroll to position [129, 0]
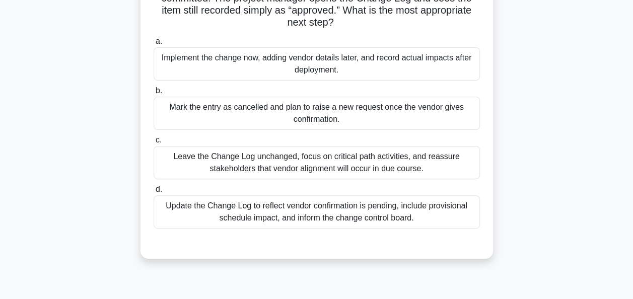
click at [383, 215] on div "Update the Change Log to reflect vendor confirmation is pending, include provis…" at bounding box center [316, 211] width 326 height 33
click at [153, 193] on input "d. Update the Change Log to reflect vendor confirmation is pending, include pro…" at bounding box center [153, 189] width 0 height 7
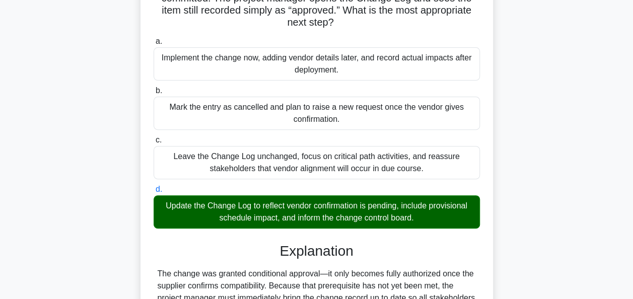
scroll to position [368, 0]
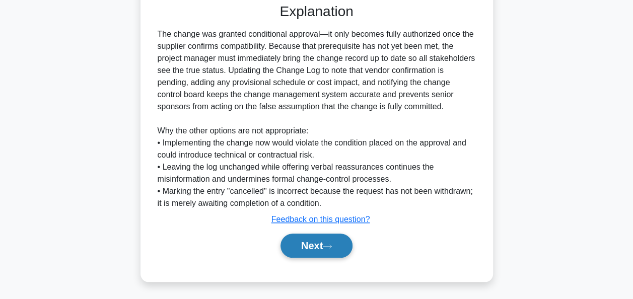
click at [296, 243] on button "Next" at bounding box center [316, 246] width 72 height 24
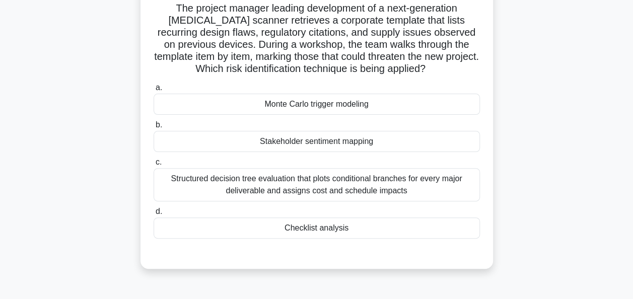
scroll to position [69, 0]
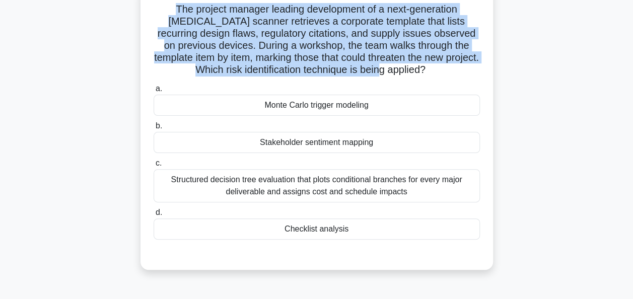
drag, startPoint x: 160, startPoint y: 5, endPoint x: 414, endPoint y: 69, distance: 261.7
click at [414, 69] on h5 "The project manager leading development of a next-generation MRI scanner retrie…" at bounding box center [316, 39] width 328 height 73
copy h5 "The project manager leading development of a next-generation MRI scanner retrie…"
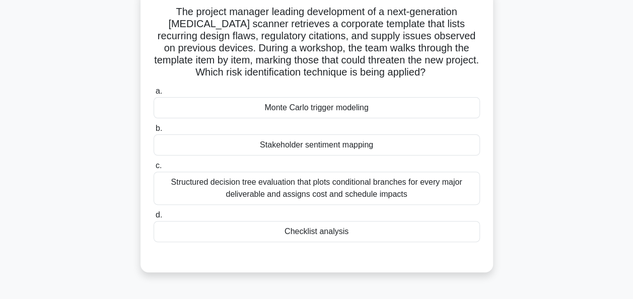
click at [599, 108] on div "The project manager leading development of a next-generation MRI scanner retrie…" at bounding box center [317, 136] width 574 height 295
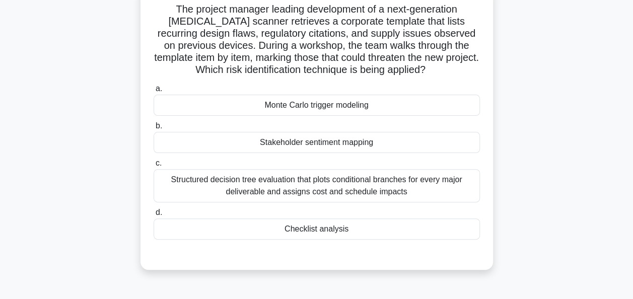
click at [347, 227] on div "Checklist analysis" at bounding box center [316, 228] width 326 height 21
click at [153, 216] on input "d. Checklist analysis" at bounding box center [153, 212] width 0 height 7
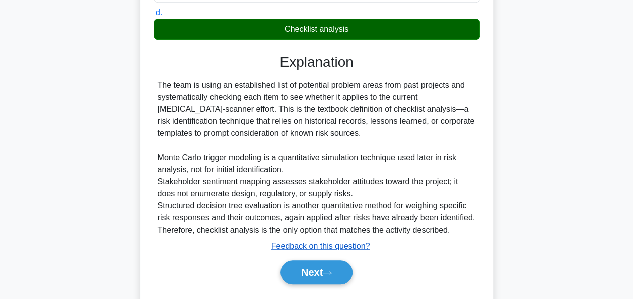
scroll to position [270, 0]
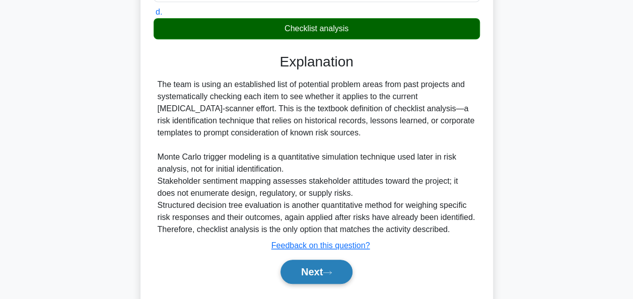
click at [315, 269] on button "Next" at bounding box center [316, 272] width 72 height 24
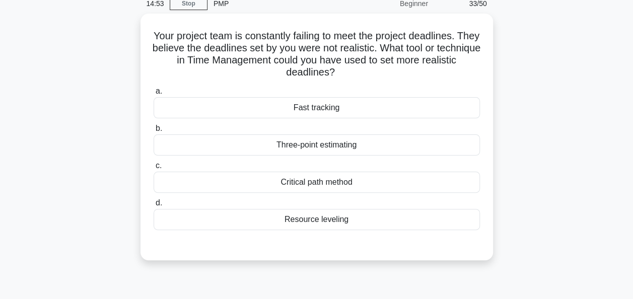
scroll to position [45, 0]
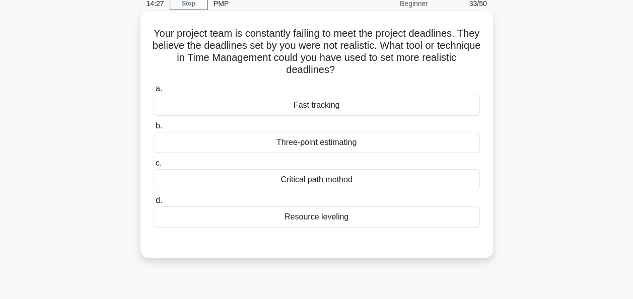
click at [347, 145] on div "Three-point estimating" at bounding box center [316, 142] width 326 height 21
click at [153, 129] on input "b. Three-point estimating" at bounding box center [153, 126] width 0 height 7
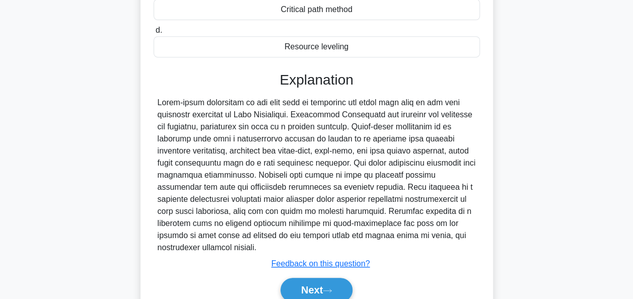
scroll to position [216, 0]
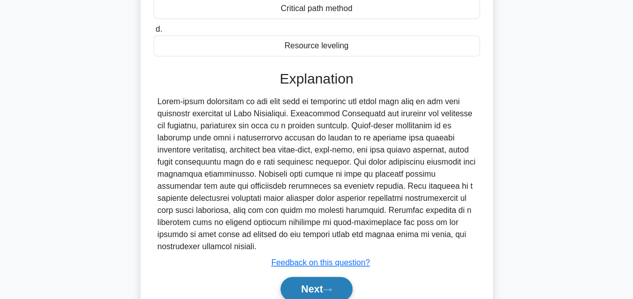
click at [316, 277] on button "Next" at bounding box center [316, 289] width 72 height 24
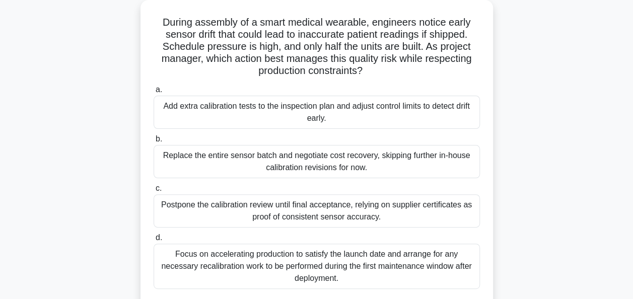
scroll to position [72, 0]
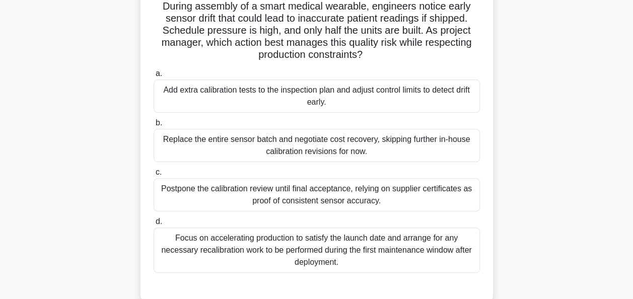
click at [328, 103] on div "Add extra calibration tests to the inspection plan and adjust control limits to…" at bounding box center [316, 96] width 326 height 33
click at [153, 77] on input "a. Add extra calibration tests to the inspection plan and adjust control limits…" at bounding box center [153, 73] width 0 height 7
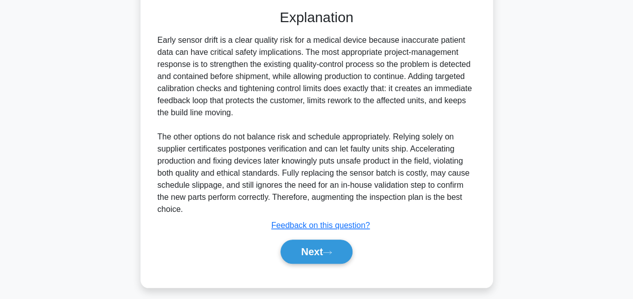
scroll to position [356, 0]
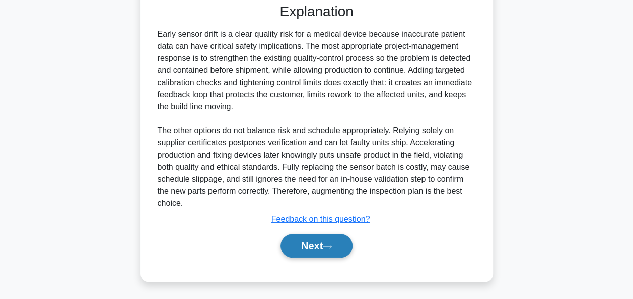
click at [313, 242] on button "Next" at bounding box center [316, 246] width 72 height 24
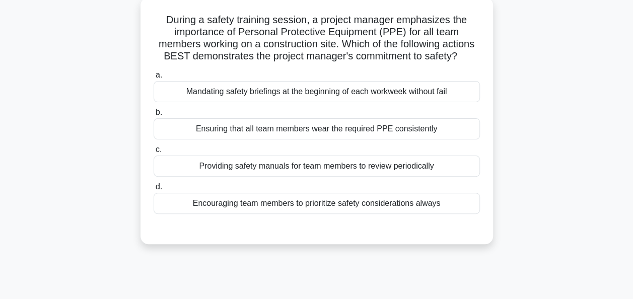
scroll to position [61, 0]
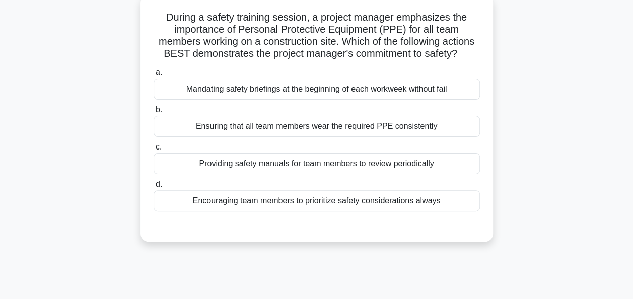
click at [324, 210] on div "Encouraging team members to prioritize safety considerations always" at bounding box center [316, 200] width 326 height 21
click at [153, 188] on input "d. Encouraging team members to prioritize safety considerations always" at bounding box center [153, 184] width 0 height 7
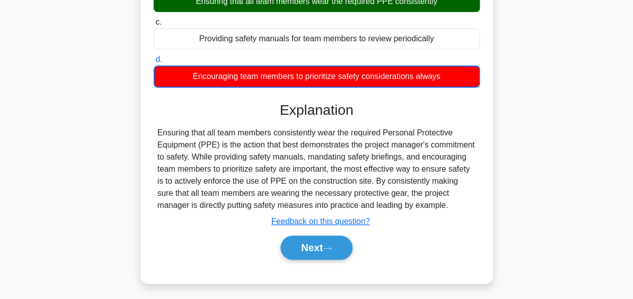
scroll to position [245, 0]
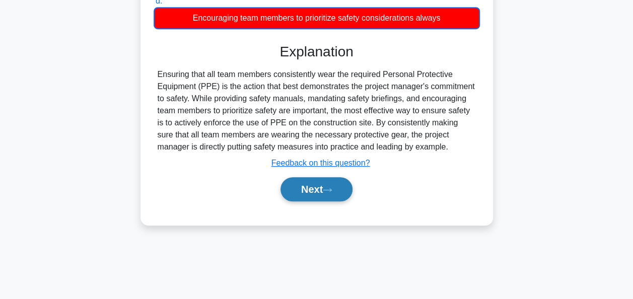
click at [309, 201] on button "Next" at bounding box center [316, 189] width 72 height 24
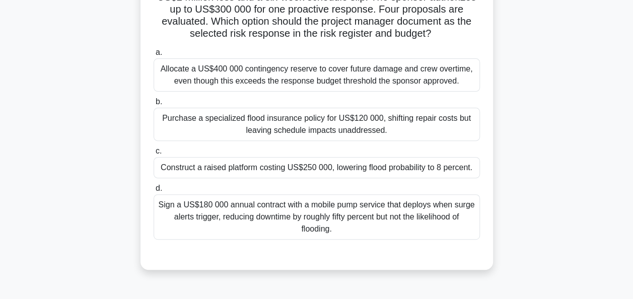
scroll to position [106, 0]
click at [384, 220] on div "Sign a US$180 000 annual contract with a mobile pump service that deploys when …" at bounding box center [316, 216] width 326 height 45
click at [153, 192] on input "d. Sign a US$180 000 annual contract with a mobile pump service that deploys wh…" at bounding box center [153, 188] width 0 height 7
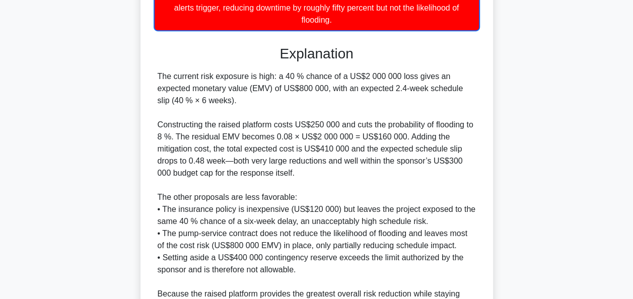
scroll to position [442, 0]
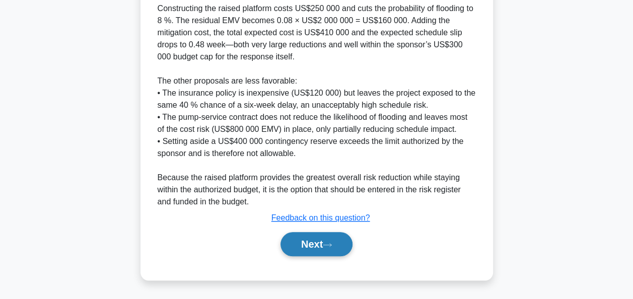
click at [320, 247] on button "Next" at bounding box center [316, 244] width 72 height 24
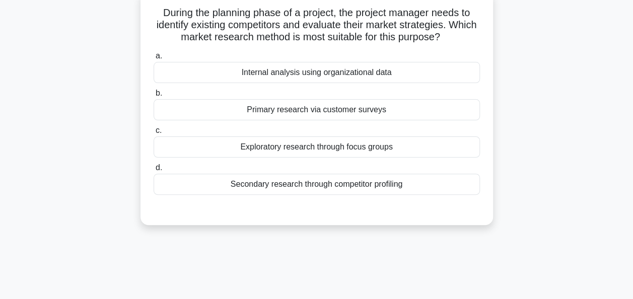
scroll to position [68, 0]
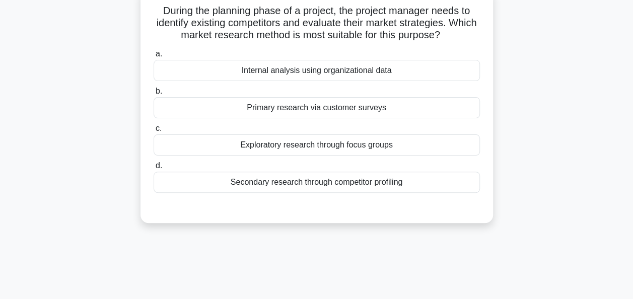
click at [345, 186] on div "Secondary research through competitor profiling" at bounding box center [316, 182] width 326 height 21
click at [153, 169] on input "d. Secondary research through competitor profiling" at bounding box center [153, 166] width 0 height 7
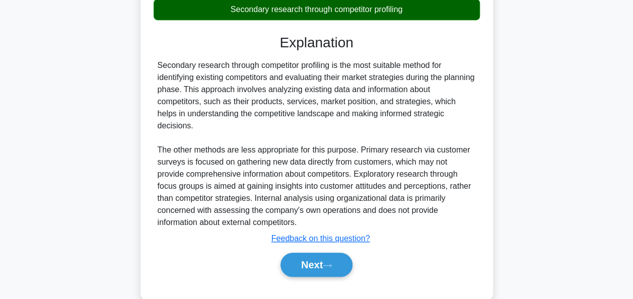
scroll to position [248, 0]
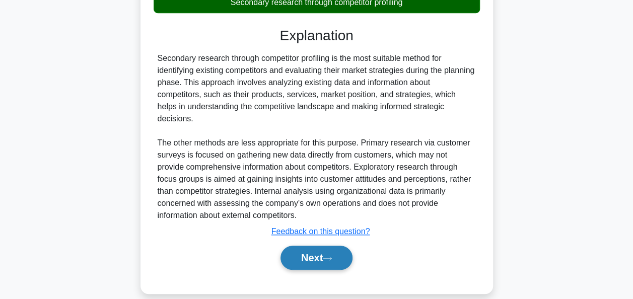
click at [312, 246] on button "Next" at bounding box center [316, 258] width 72 height 24
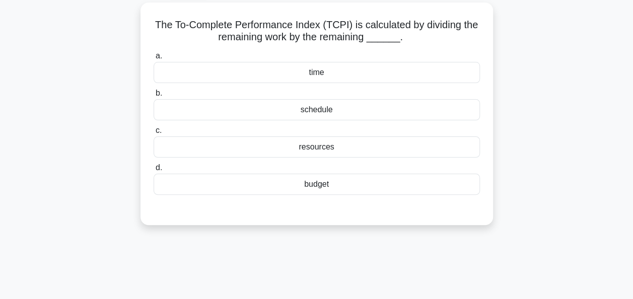
scroll to position [60, 0]
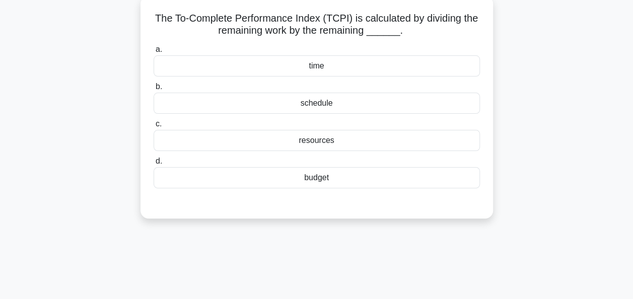
click at [342, 140] on div "resources" at bounding box center [316, 140] width 326 height 21
click at [153, 127] on input "c. resources" at bounding box center [153, 124] width 0 height 7
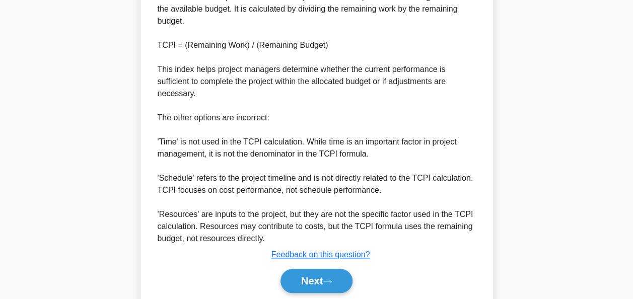
scroll to position [370, 0]
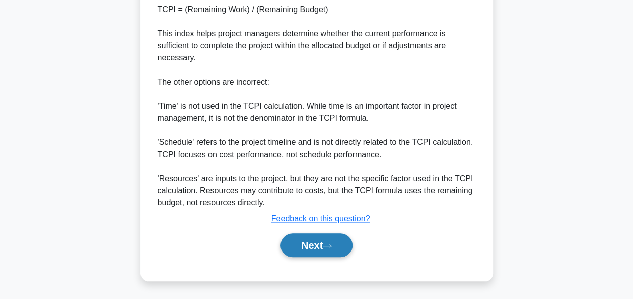
click at [302, 247] on button "Next" at bounding box center [316, 245] width 72 height 24
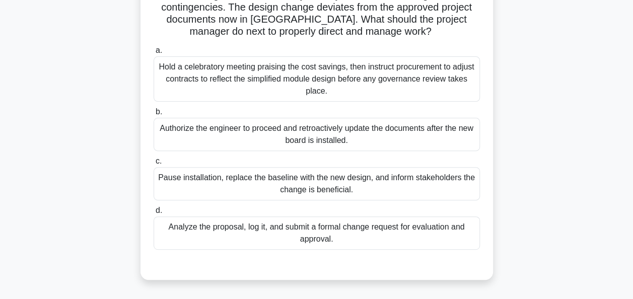
scroll to position [112, 0]
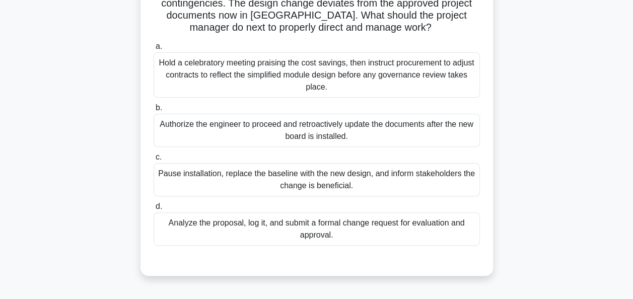
click at [442, 222] on div "Analyze the proposal, log it, and submit a formal change request for evaluation…" at bounding box center [316, 228] width 326 height 33
click at [153, 210] on input "d. Analyze the proposal, log it, and submit a formal change request for evaluat…" at bounding box center [153, 206] width 0 height 7
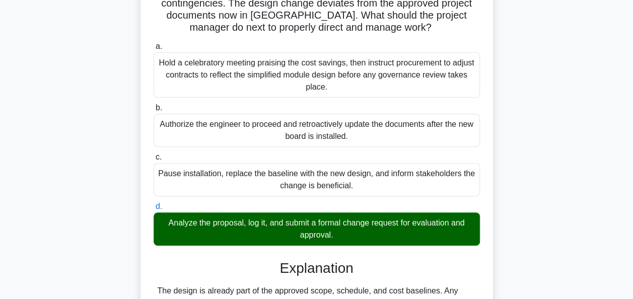
scroll to position [320, 0]
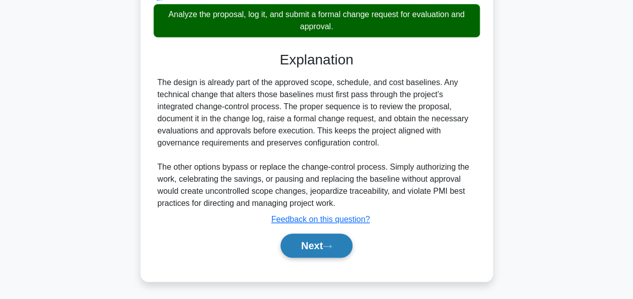
click at [326, 246] on button "Next" at bounding box center [316, 246] width 72 height 24
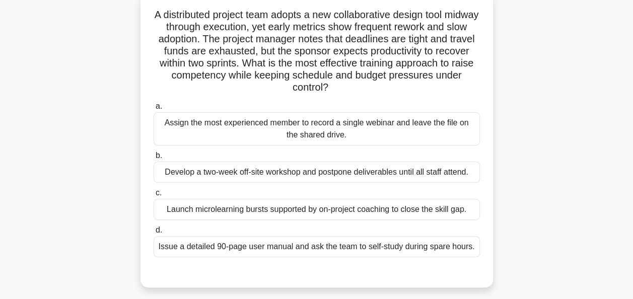
scroll to position [67, 0]
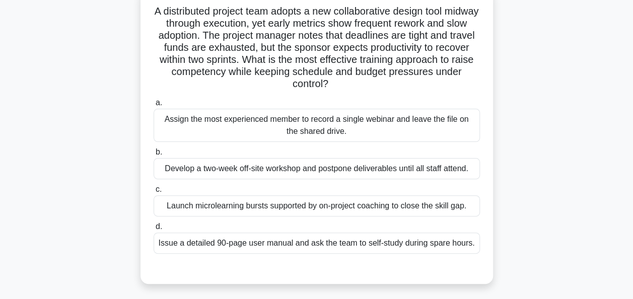
click at [451, 125] on div "Assign the most experienced member to record a single webinar and leave the fil…" at bounding box center [316, 125] width 326 height 33
click at [153, 106] on input "a. Assign the most experienced member to record a single webinar and leave the …" at bounding box center [153, 103] width 0 height 7
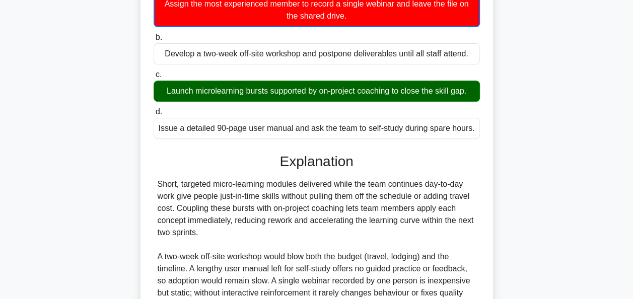
scroll to position [285, 0]
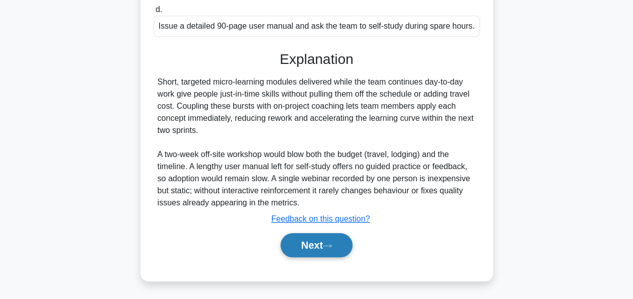
click at [305, 249] on button "Next" at bounding box center [316, 245] width 72 height 24
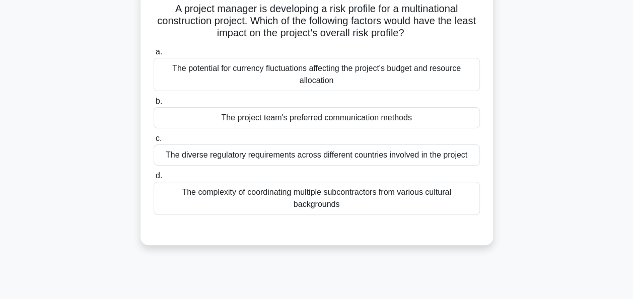
scroll to position [75, 0]
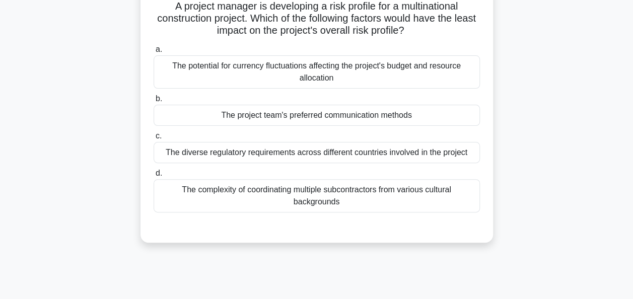
click at [366, 113] on div "The project team's preferred communication methods" at bounding box center [316, 115] width 326 height 21
click at [153, 102] on input "b. The project team's preferred communication methods" at bounding box center [153, 99] width 0 height 7
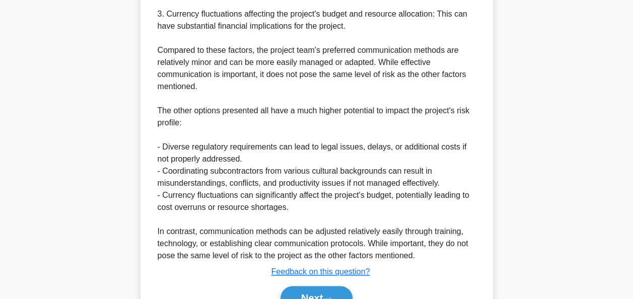
scroll to position [513, 0]
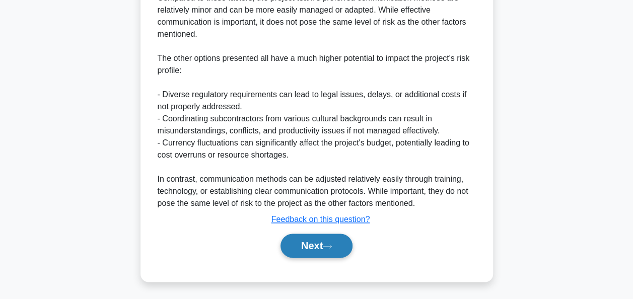
click at [297, 246] on button "Next" at bounding box center [316, 246] width 72 height 24
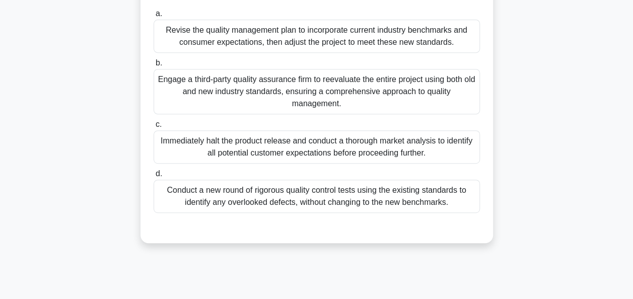
scroll to position [197, 0]
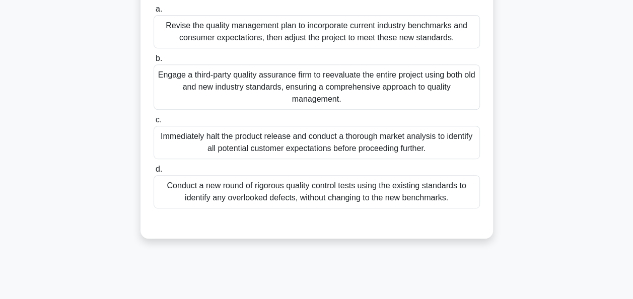
click at [399, 204] on div "Conduct a new round of rigorous quality control tests using the existing standa…" at bounding box center [316, 191] width 326 height 33
click at [153, 173] on input "d. Conduct a new round of rigorous quality control tests using the existing sta…" at bounding box center [153, 169] width 0 height 7
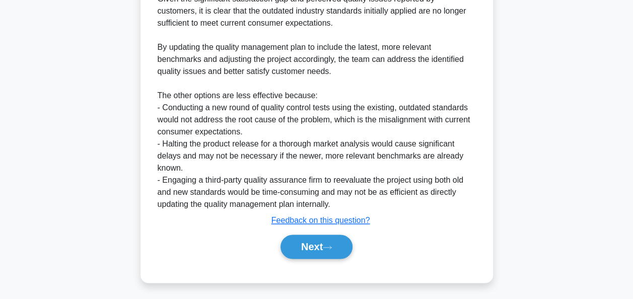
scroll to position [539, 0]
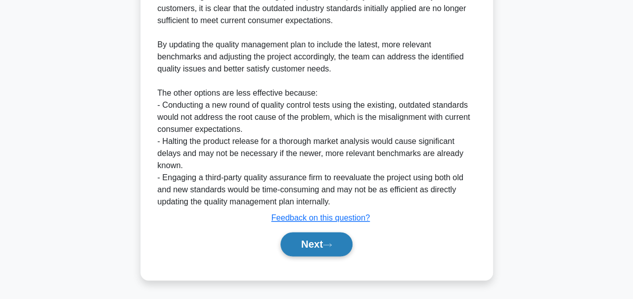
click at [312, 243] on button "Next" at bounding box center [316, 244] width 72 height 24
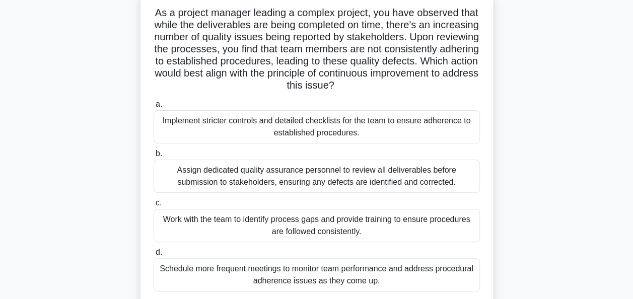
scroll to position [69, 0]
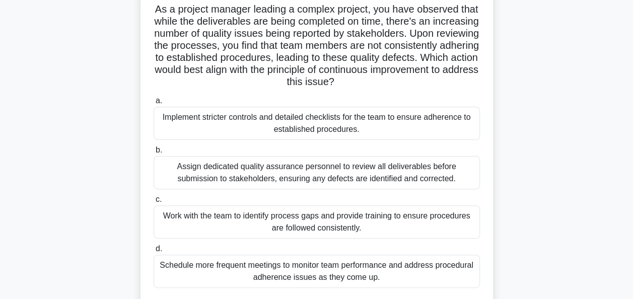
click at [406, 223] on div "Work with the team to identify process gaps and provide training to ensure proc…" at bounding box center [316, 221] width 326 height 33
click at [153, 203] on input "c. Work with the team to identify process gaps and provide training to ensure p…" at bounding box center [153, 199] width 0 height 7
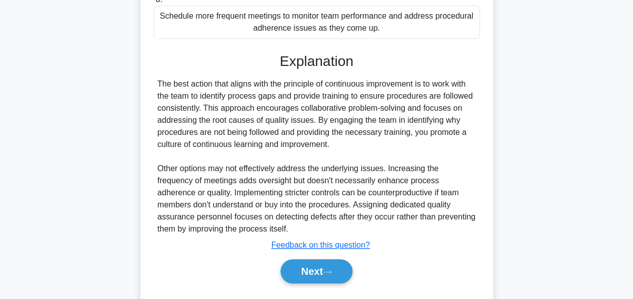
scroll to position [344, 0]
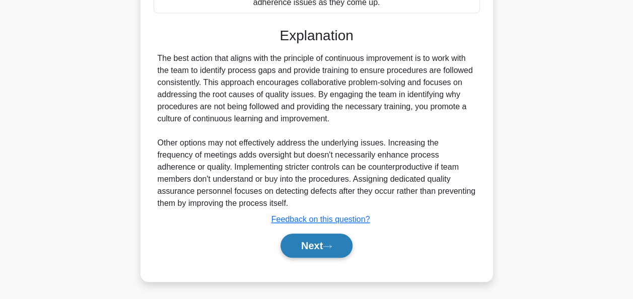
click at [326, 248] on button "Next" at bounding box center [316, 246] width 72 height 24
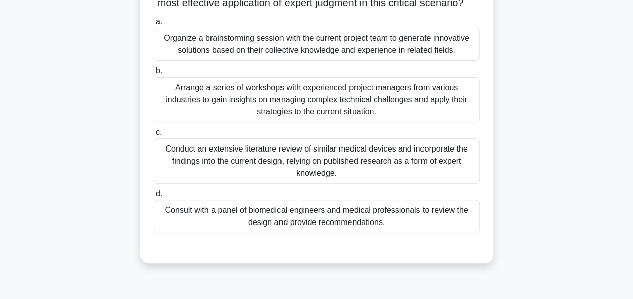
scroll to position [153, 0]
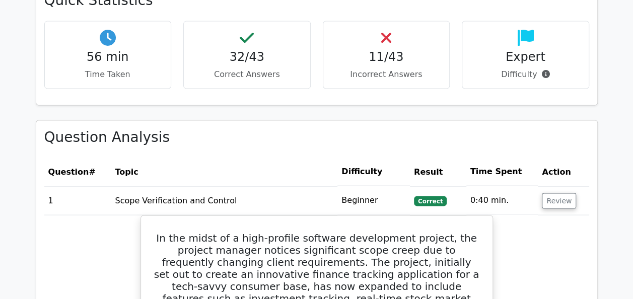
scroll to position [953, 0]
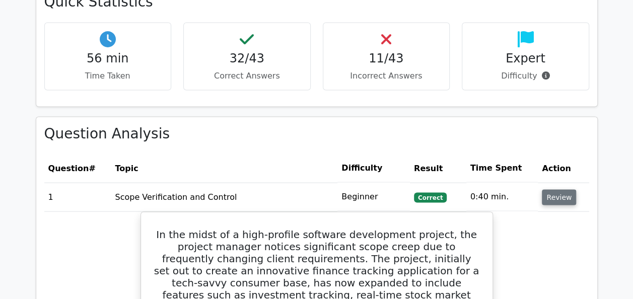
click at [557, 196] on button "Review" at bounding box center [558, 198] width 34 height 16
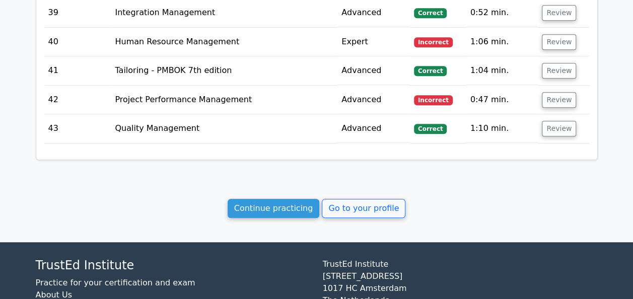
scroll to position [2237, 0]
